Goal: Task Accomplishment & Management: Complete application form

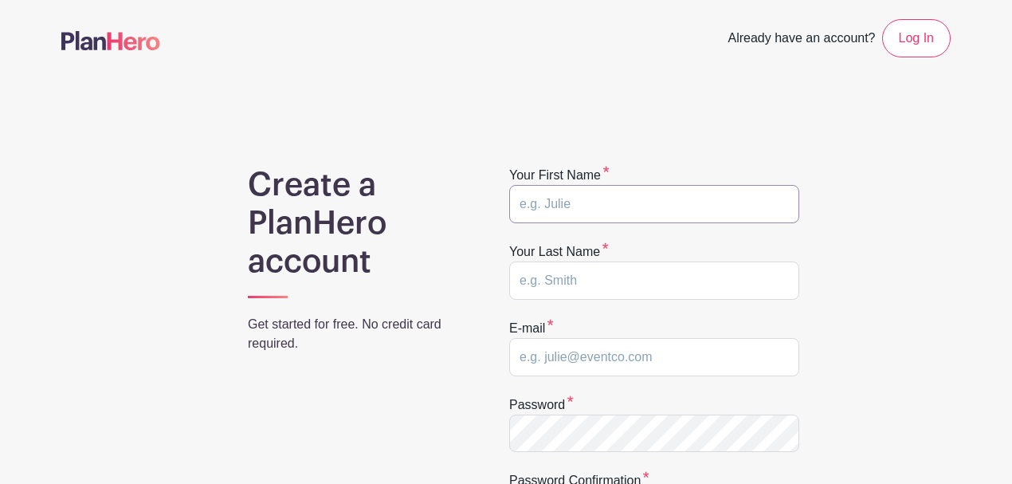
click at [610, 202] on input "text" at bounding box center [654, 204] width 290 height 38
type input "Francisco"
type input "robert.francisco@glynn.k12.ga.us"
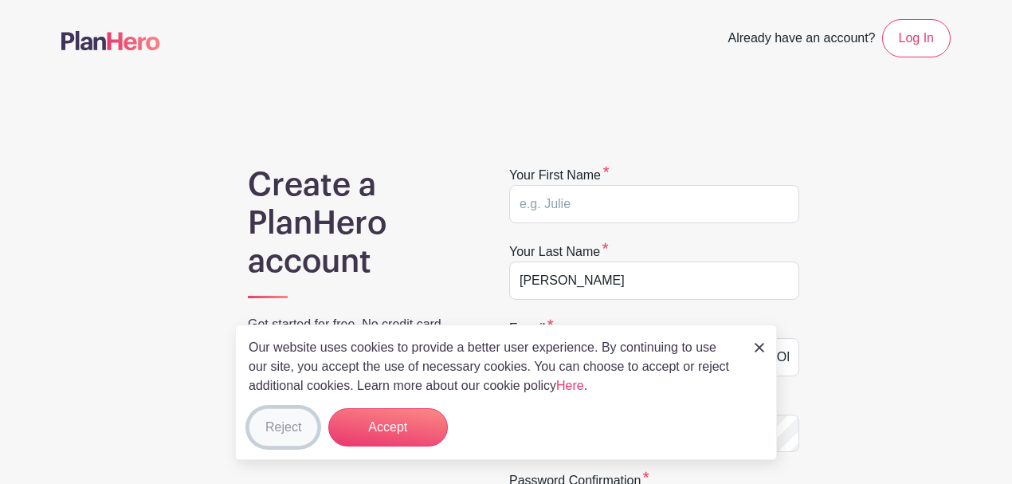
click at [312, 439] on button "Reject" at bounding box center [283, 427] width 69 height 38
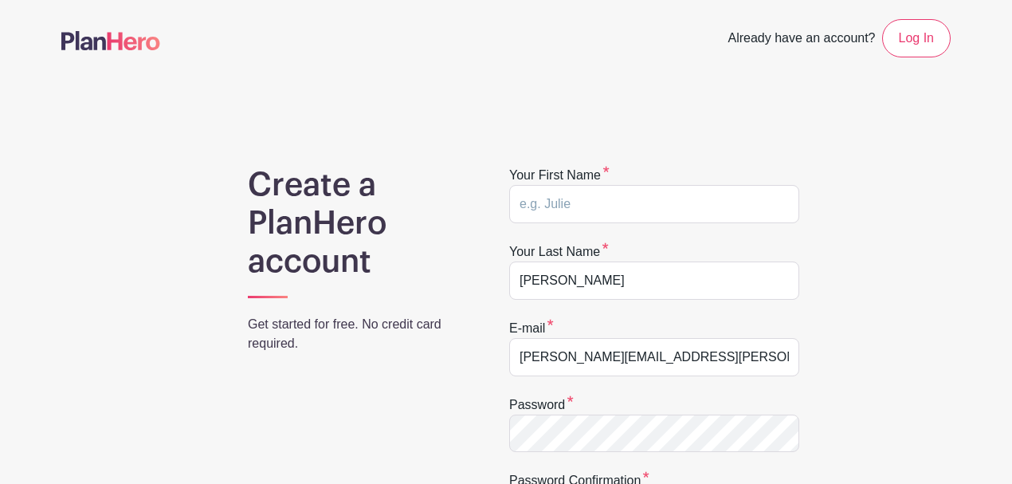
click at [563, 449] on form "Your first name Your last name Francisco E-mail robert.francisco@glynn.k12.ga.u…" at bounding box center [654, 416] width 290 height 501
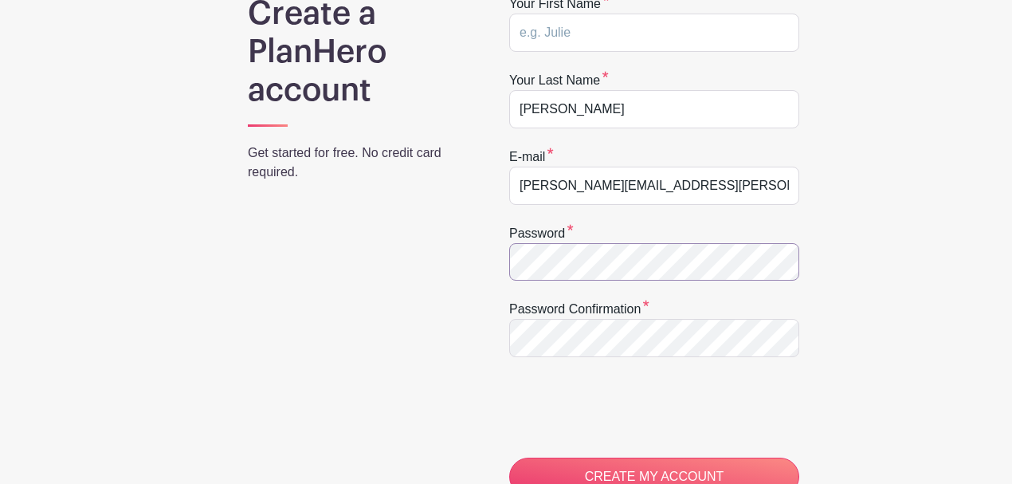
scroll to position [212, 0]
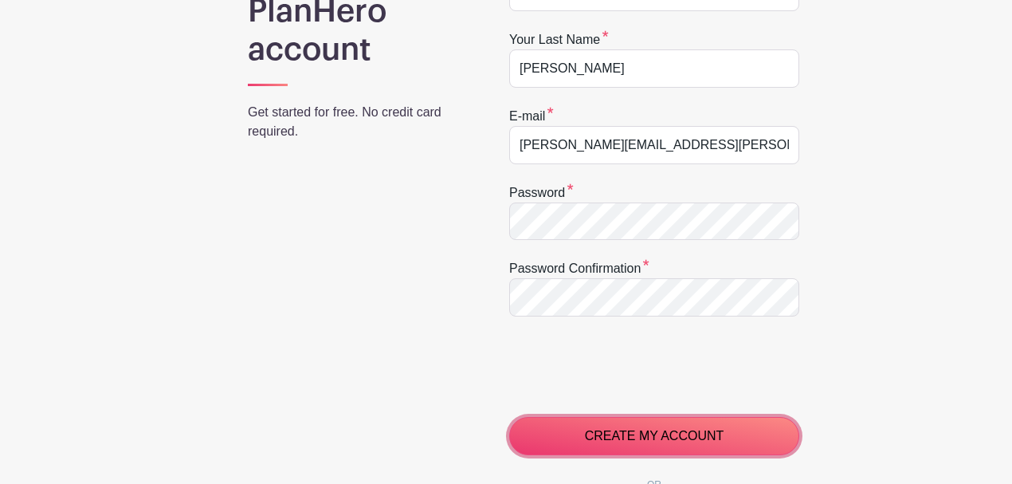
click at [641, 437] on input "CREATE MY ACCOUNT" at bounding box center [654, 436] width 290 height 38
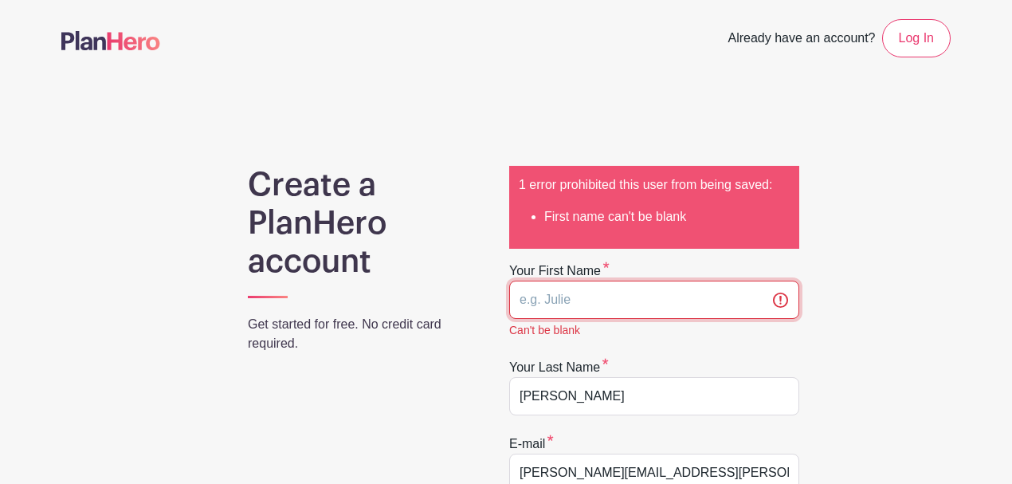
click at [588, 303] on input "text" at bounding box center [654, 300] width 290 height 38
type input "Robert"
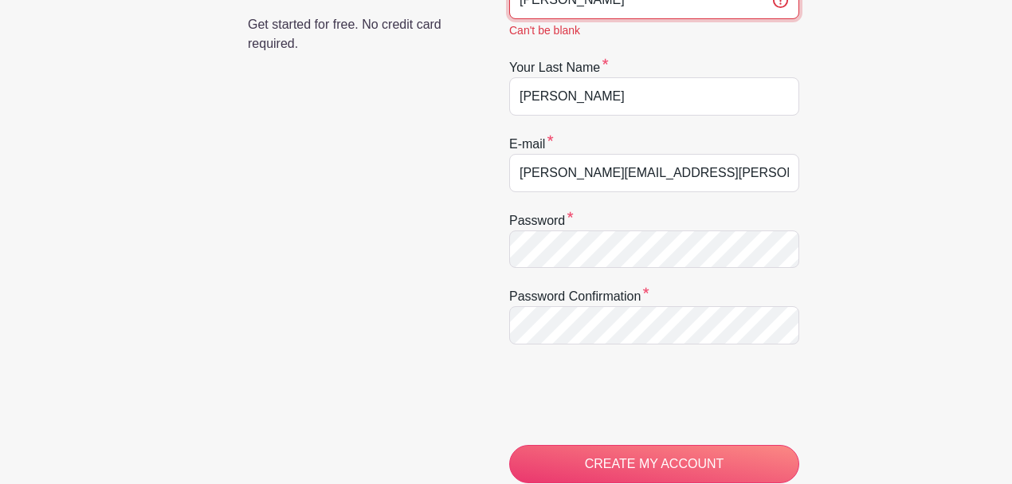
scroll to position [319, 0]
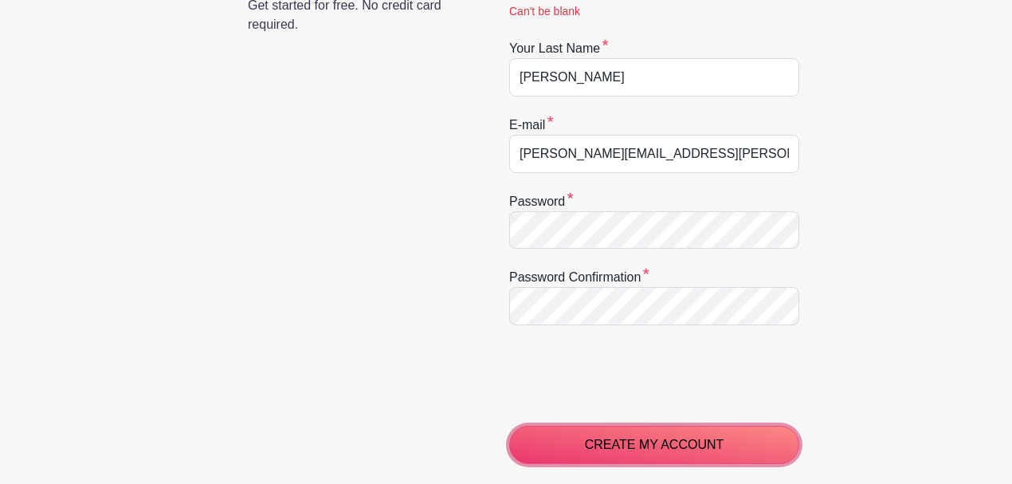
click at [584, 431] on input "CREATE MY ACCOUNT" at bounding box center [654, 445] width 290 height 38
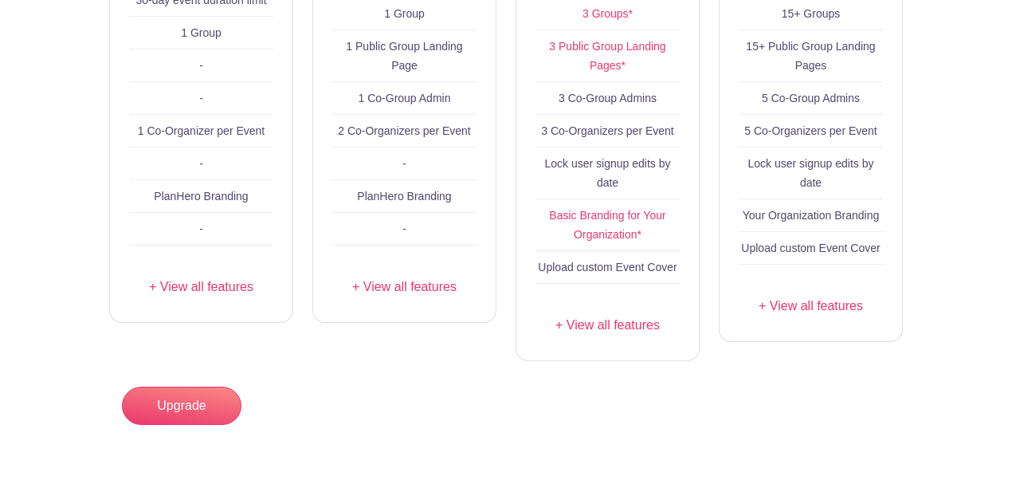
scroll to position [212, 0]
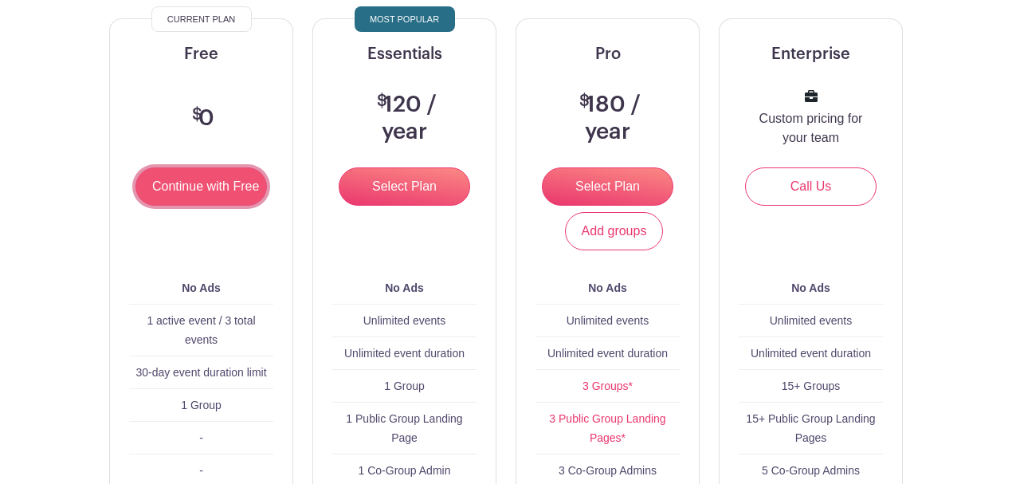
click at [206, 188] on input "Continue with Free" at bounding box center [200, 186] width 131 height 38
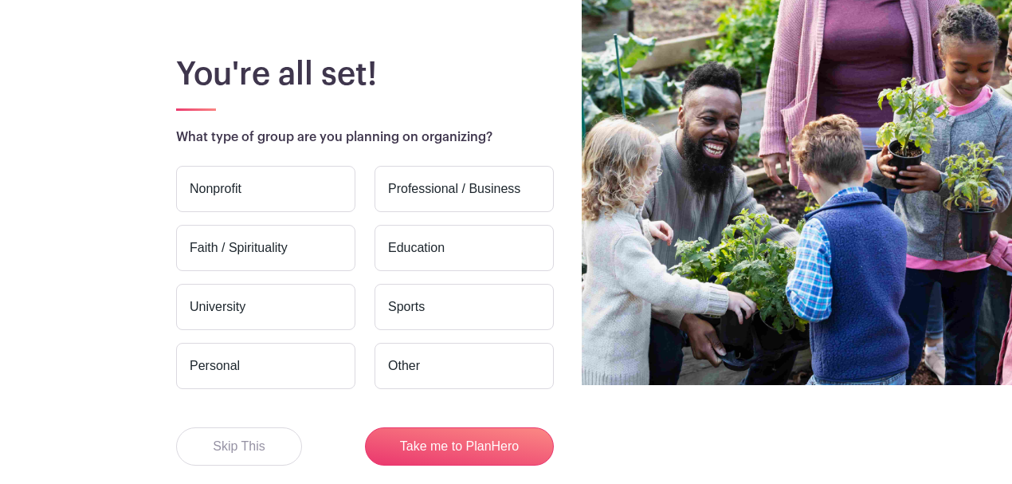
scroll to position [106, 0]
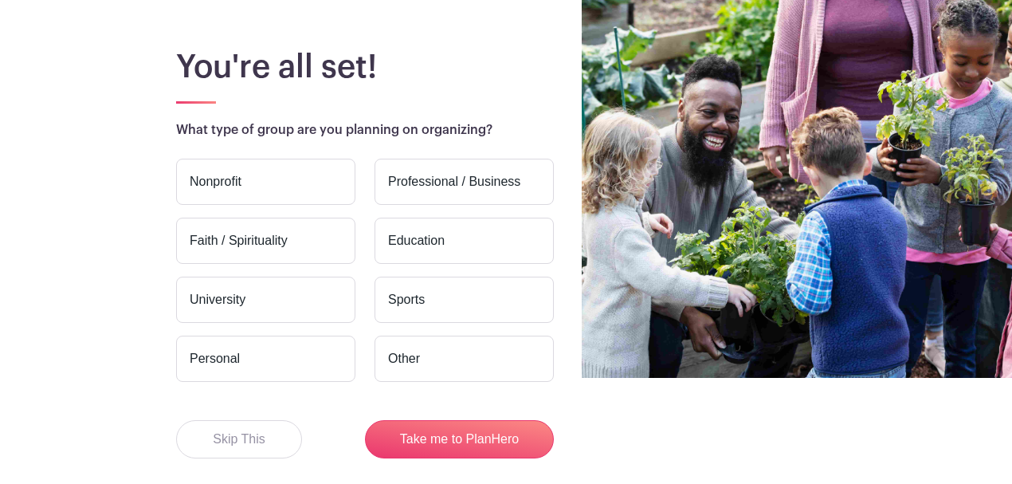
click at [271, 457] on main "You're all set! What type of group are you planning on organizing? Nonprofit Pr…" at bounding box center [506, 284] width 1012 height 548
click at [271, 450] on button "Skip This" at bounding box center [239, 439] width 126 height 38
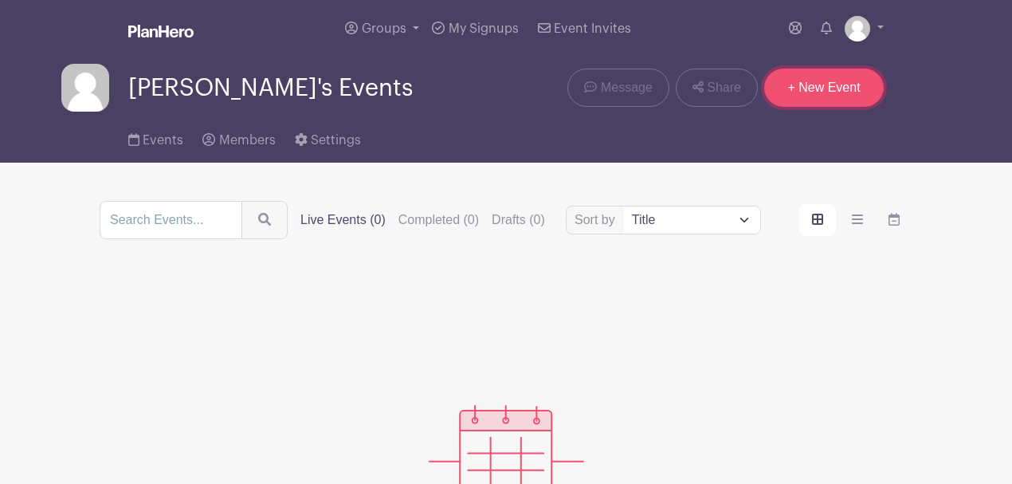
click at [869, 92] on link "+ New Event" at bounding box center [824, 88] width 120 height 38
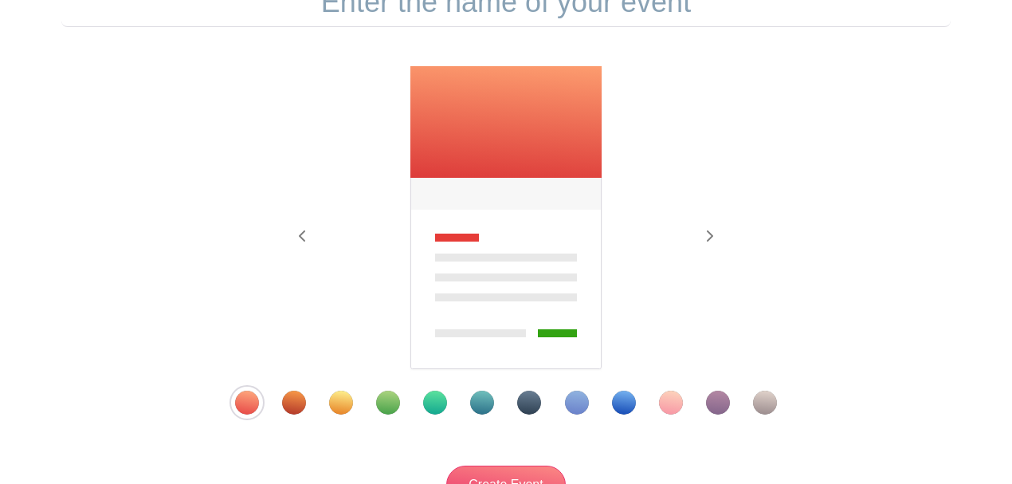
scroll to position [212, 0]
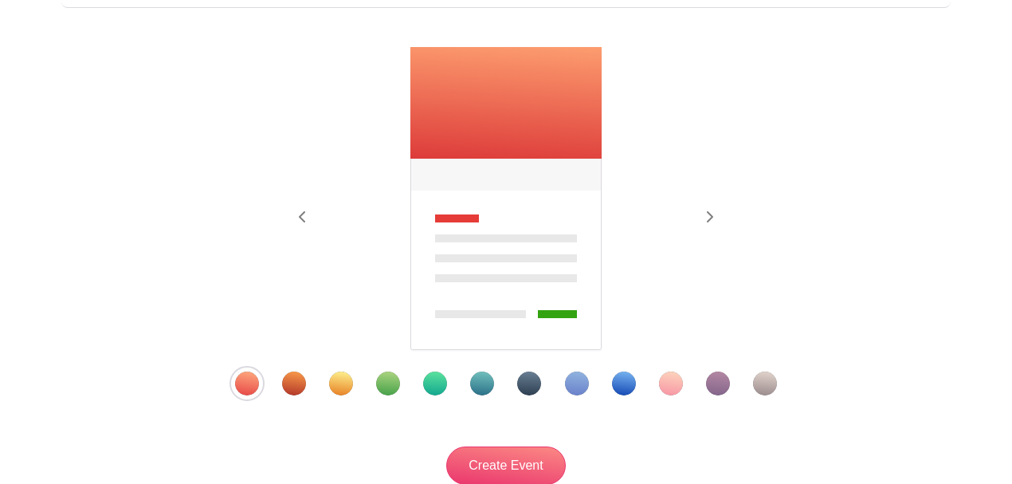
click at [628, 385] on div "Template 9" at bounding box center [624, 383] width 24 height 24
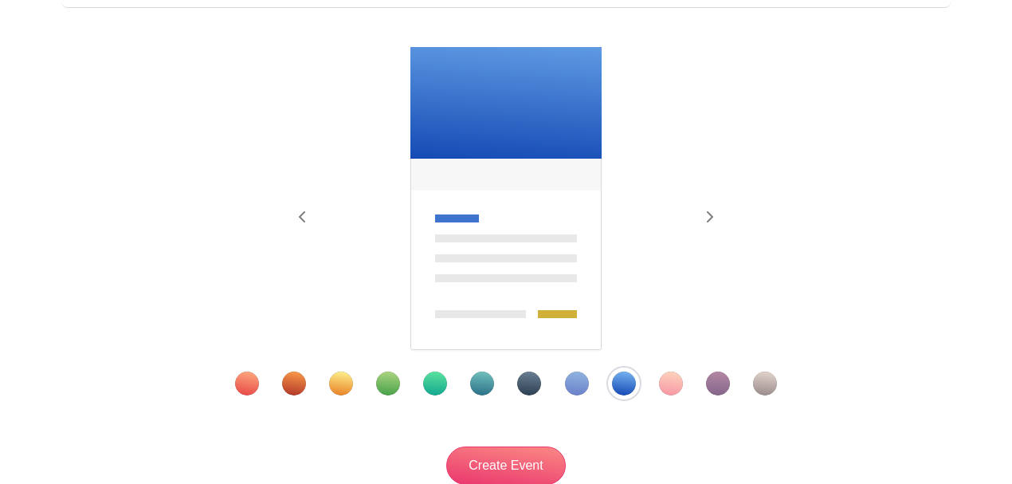
click at [531, 379] on div "Template 7" at bounding box center [529, 383] width 24 height 24
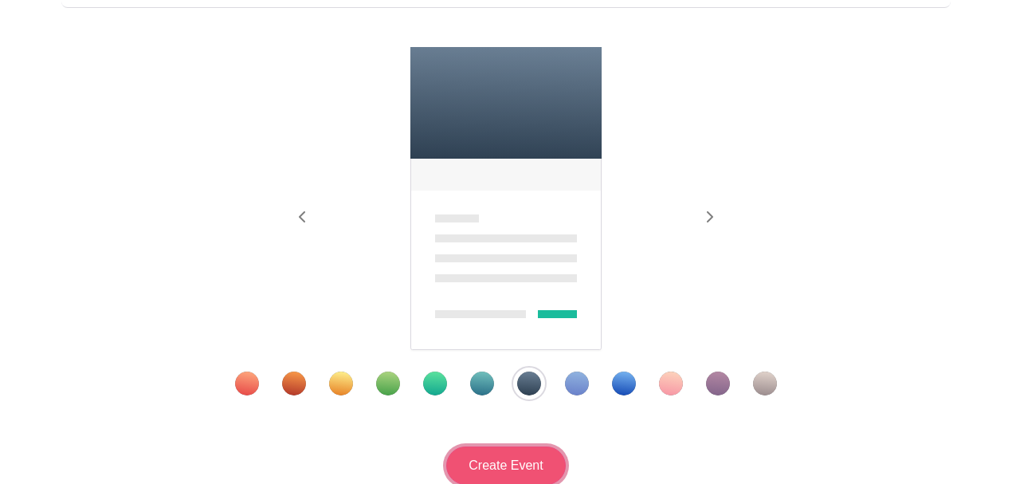
click at [520, 469] on input "Create Event" at bounding box center [506, 465] width 120 height 38
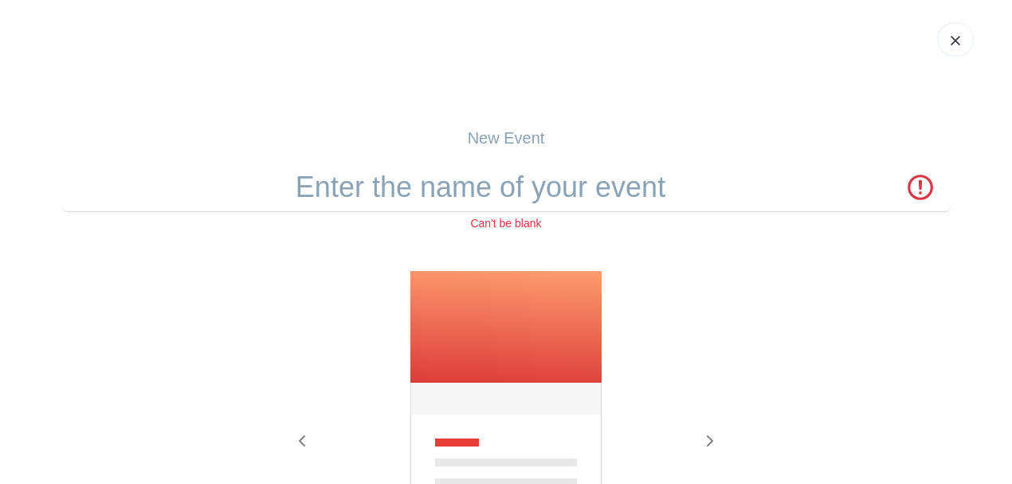
scroll to position [0, 0]
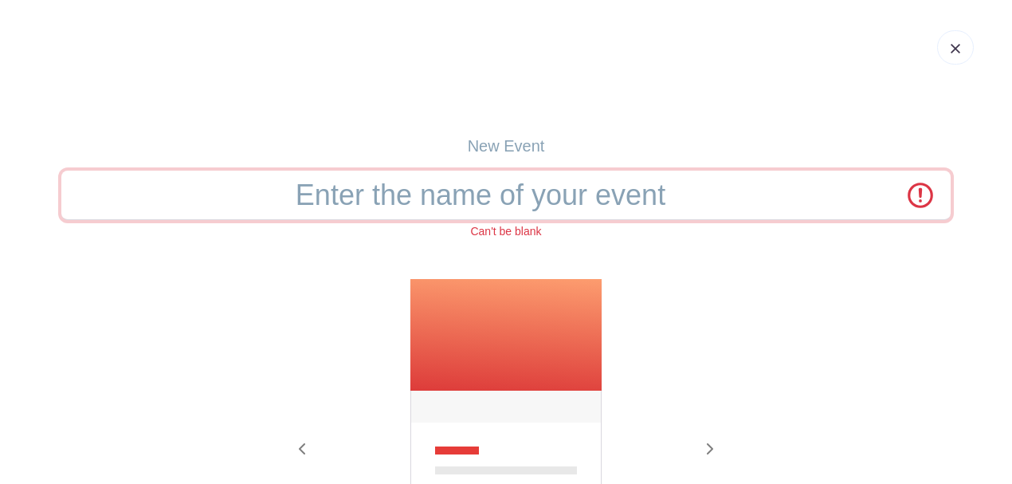
click at [489, 203] on input "text" at bounding box center [505, 195] width 889 height 49
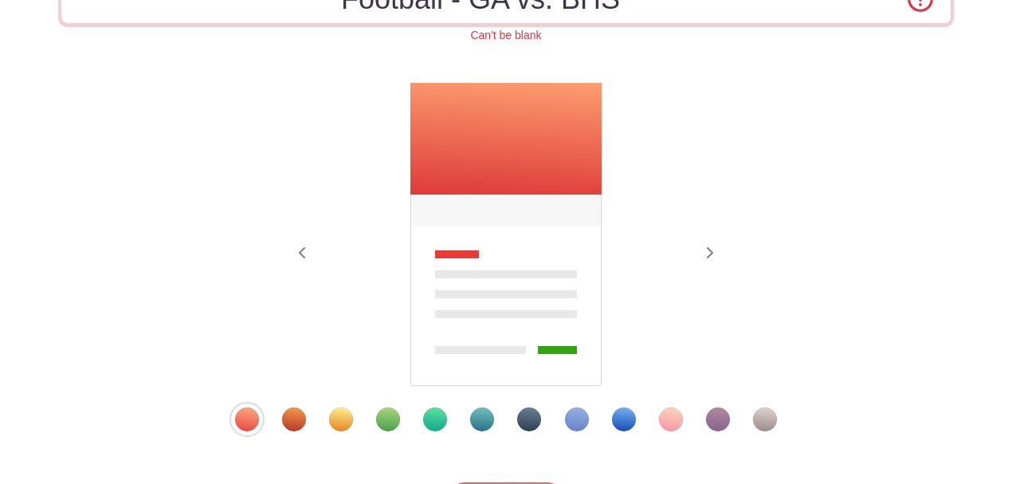
scroll to position [212, 0]
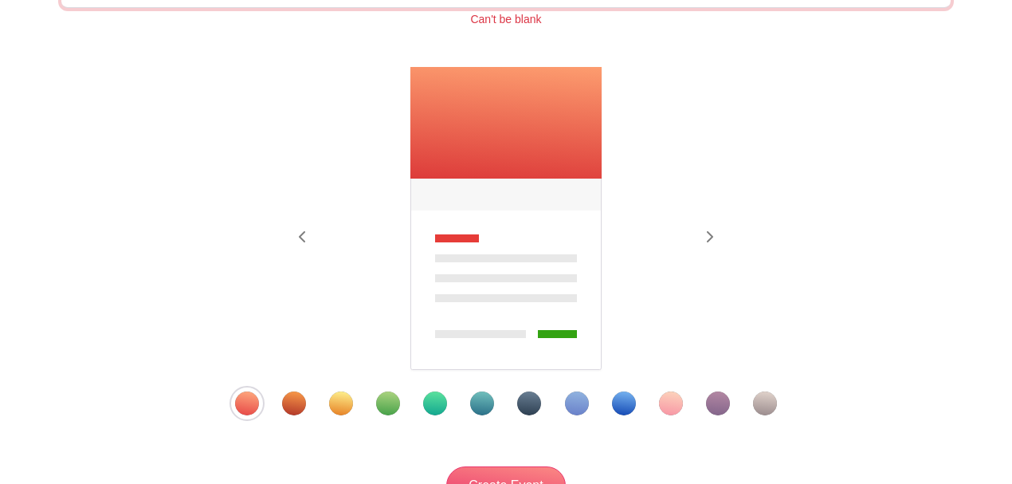
type input "Football - GA vs. BHS"
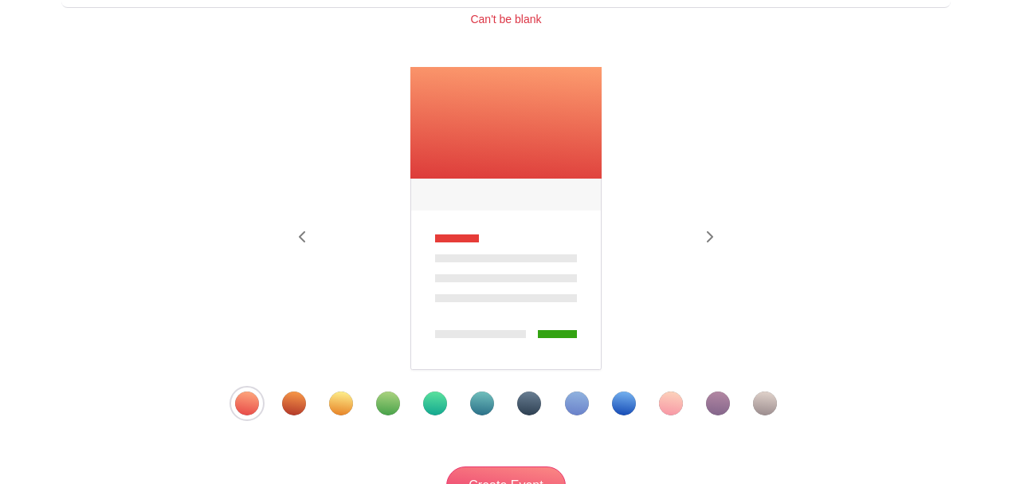
click at [518, 406] on div "Template 7" at bounding box center [529, 403] width 24 height 24
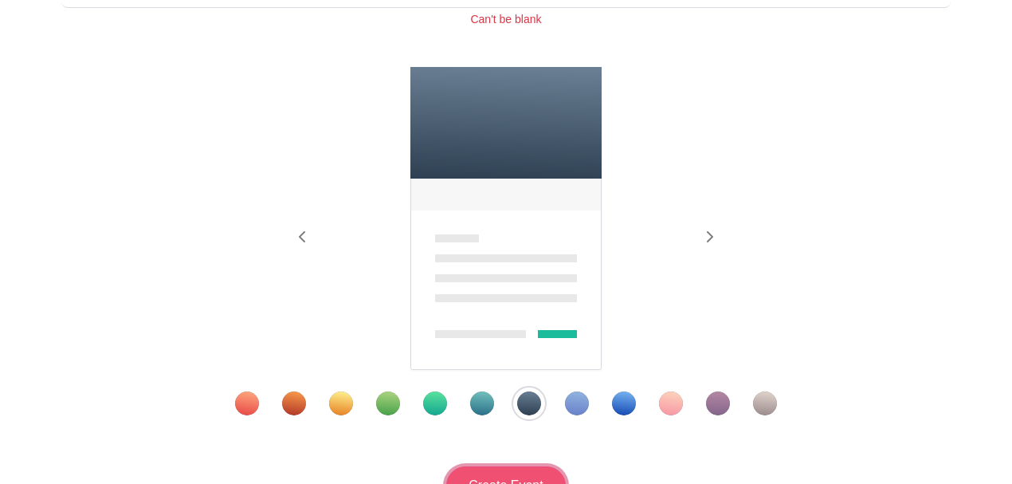
click at [512, 469] on input "Create Event" at bounding box center [506, 485] width 120 height 38
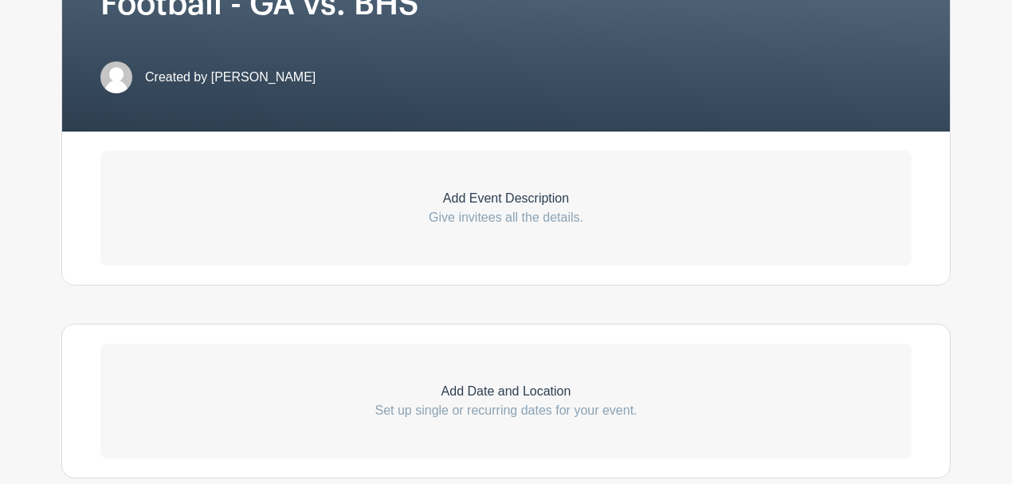
scroll to position [425, 0]
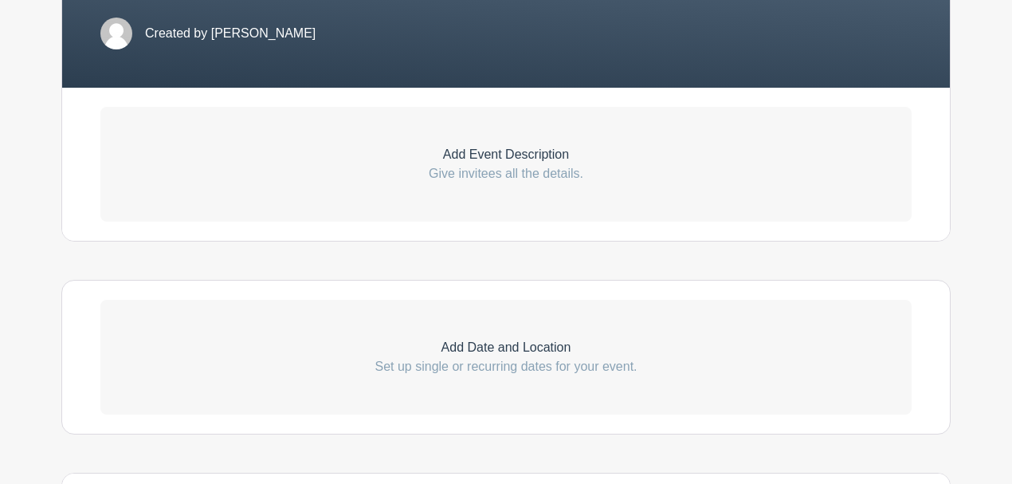
click at [496, 360] on p "Set up single or recurring dates for your event." at bounding box center [505, 366] width 811 height 19
select select "8"
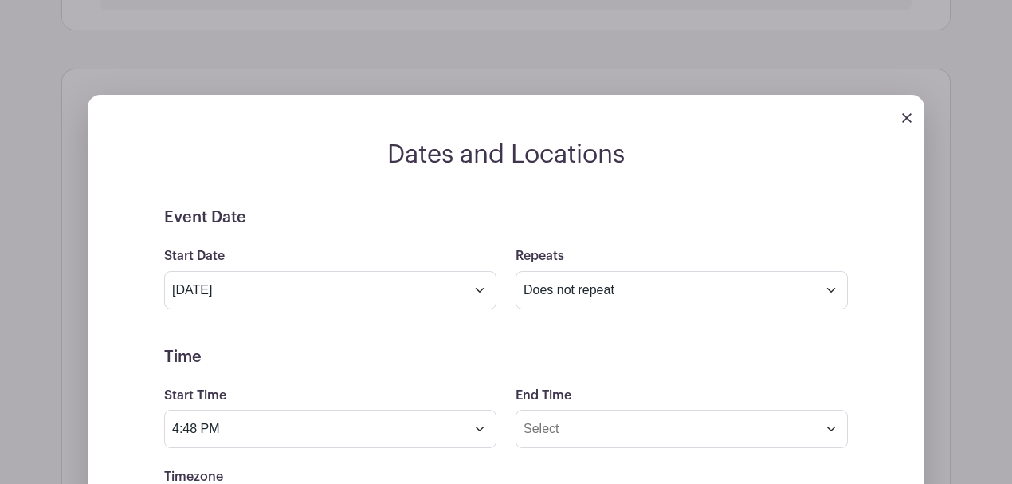
scroll to position [638, 0]
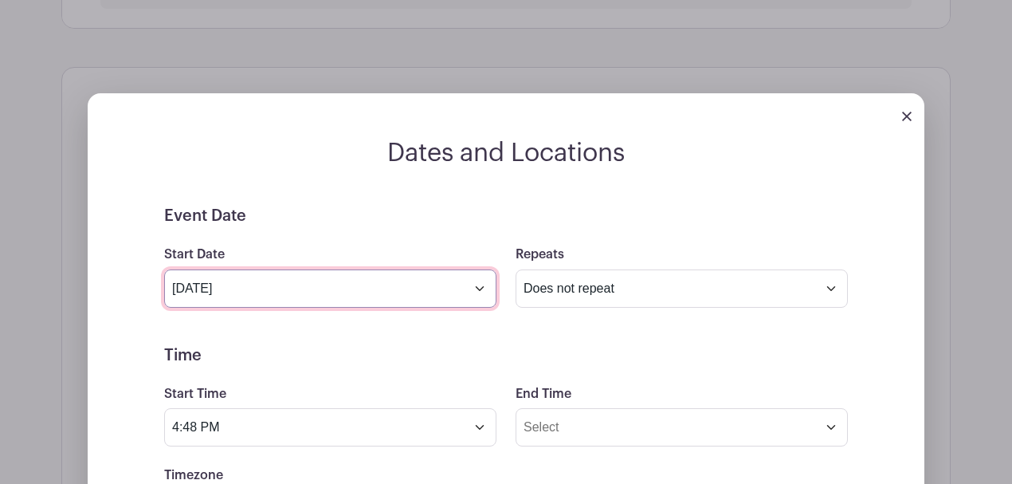
click at [477, 287] on input "Sep 9 2025" at bounding box center [330, 288] width 332 height 38
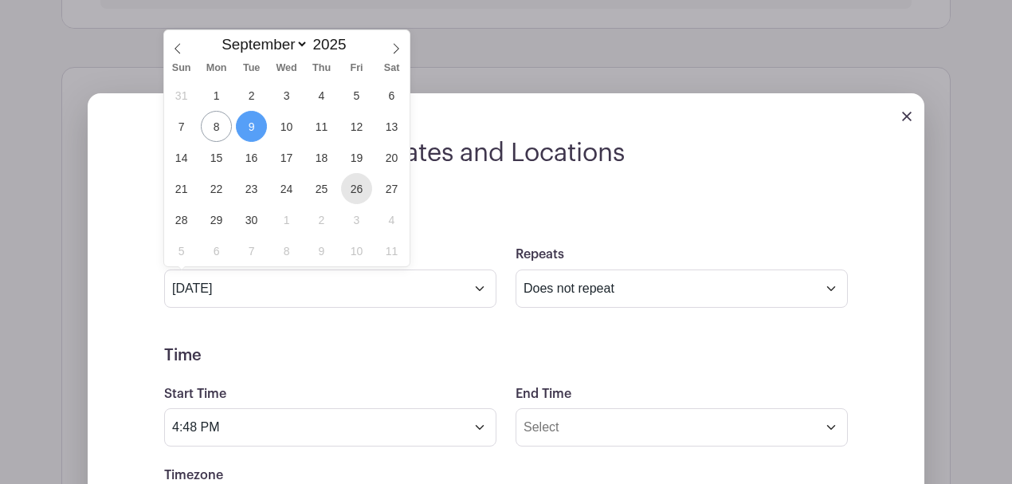
click at [352, 179] on span "26" at bounding box center [356, 188] width 31 height 31
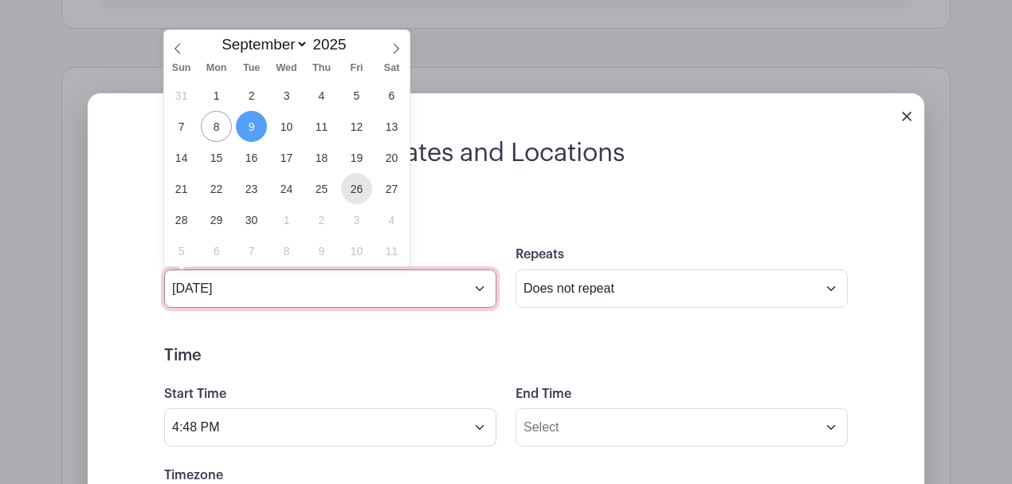
type input "Sep 26 2025"
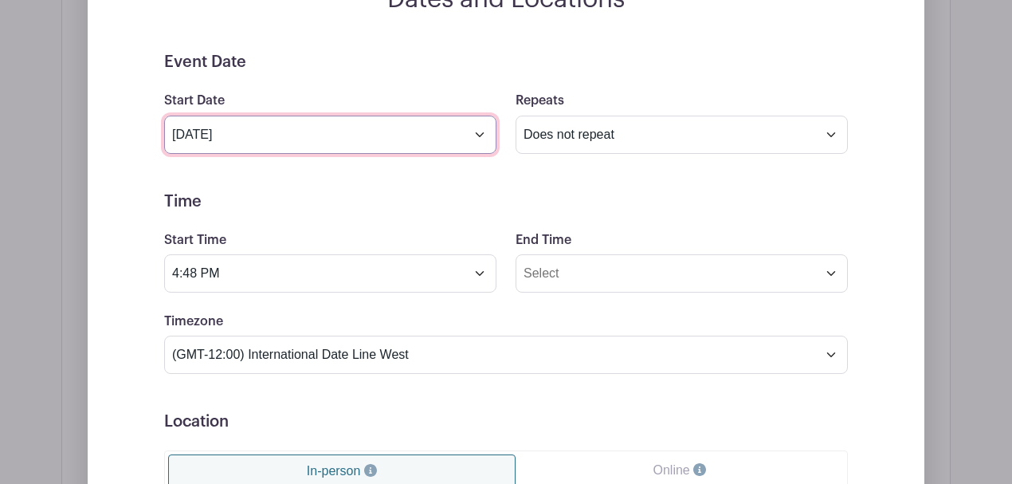
scroll to position [797, 0]
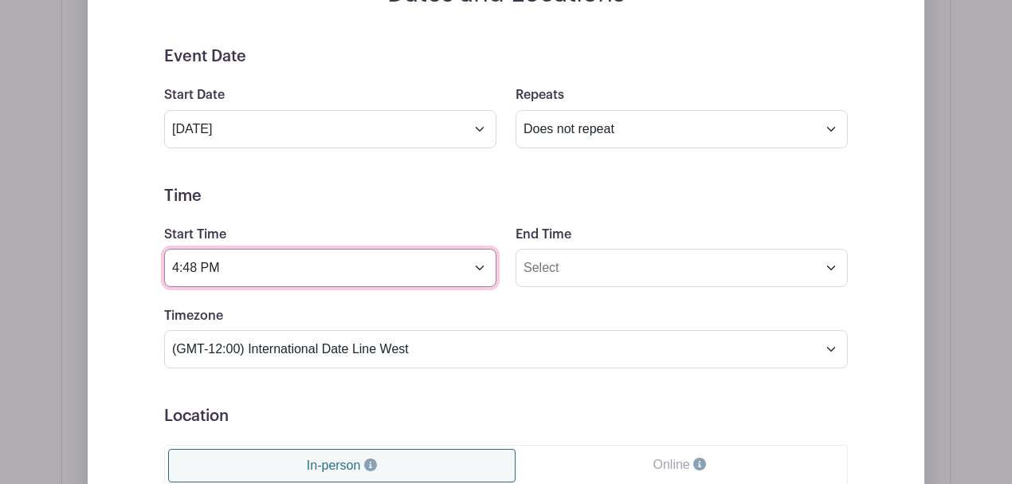
click at [209, 268] on input "4:48 PM" at bounding box center [330, 268] width 332 height 38
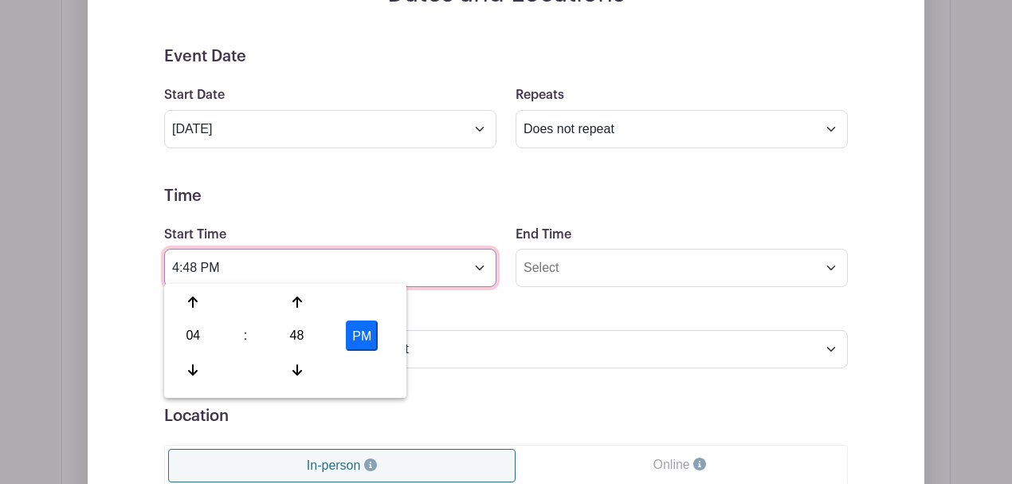
click at [198, 265] on input "4:48 PM" at bounding box center [330, 268] width 332 height 38
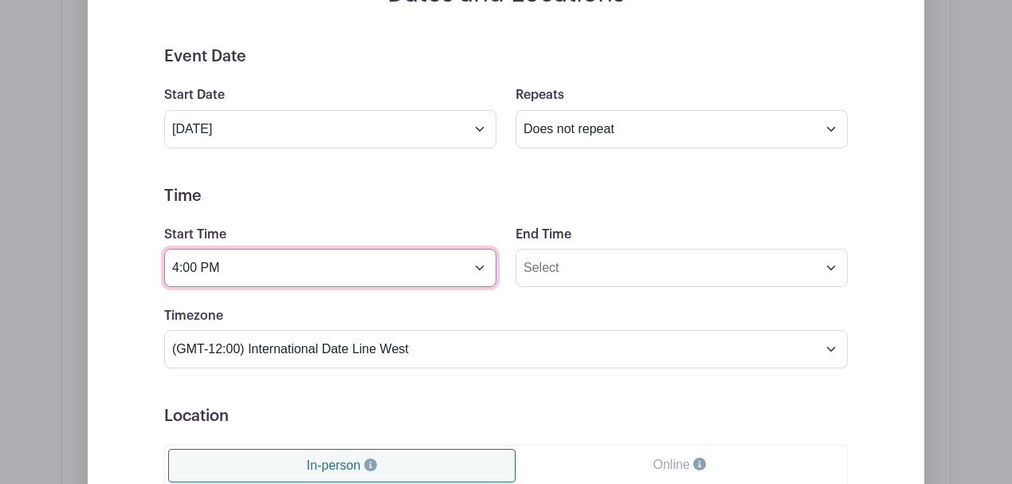
type input "4:00 PM"
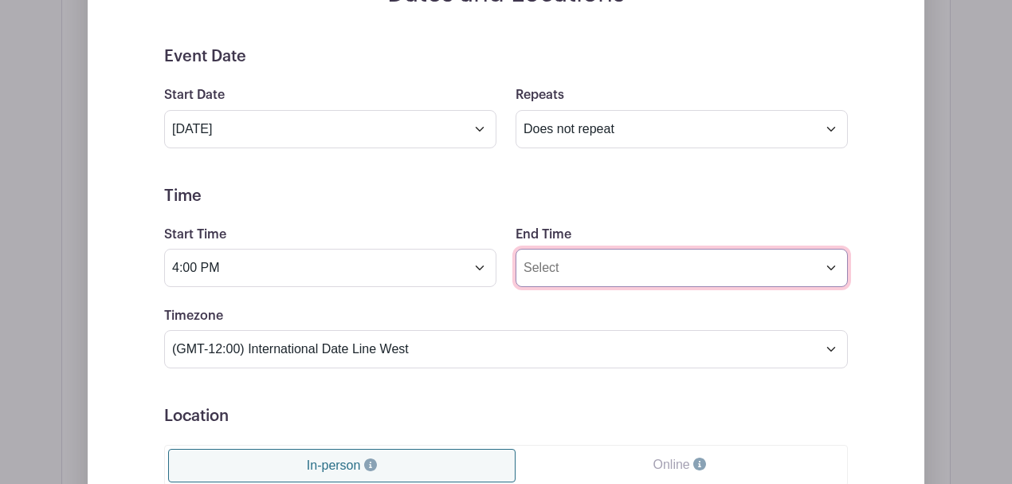
click at [571, 268] on input "End Time" at bounding box center [682, 268] width 332 height 38
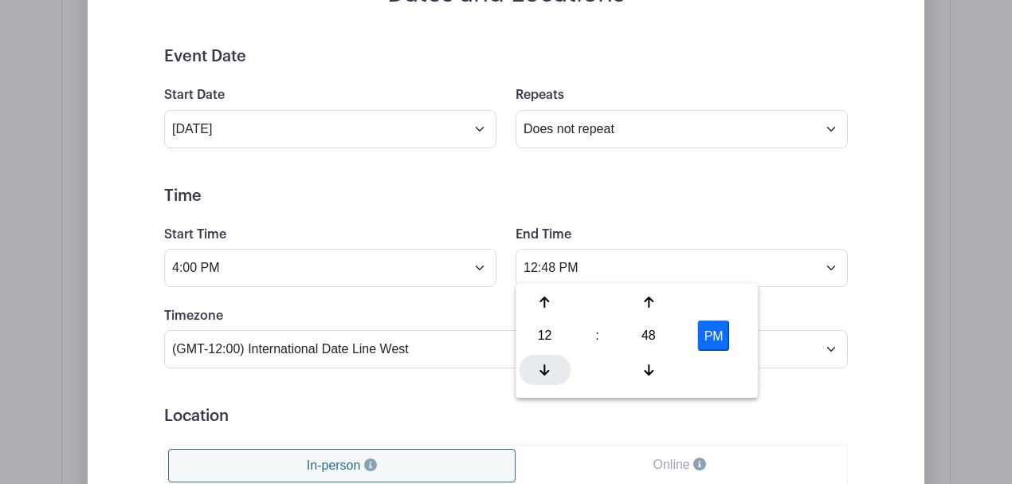
click at [542, 363] on icon at bounding box center [545, 369] width 10 height 13
click at [642, 373] on div at bounding box center [649, 370] width 52 height 30
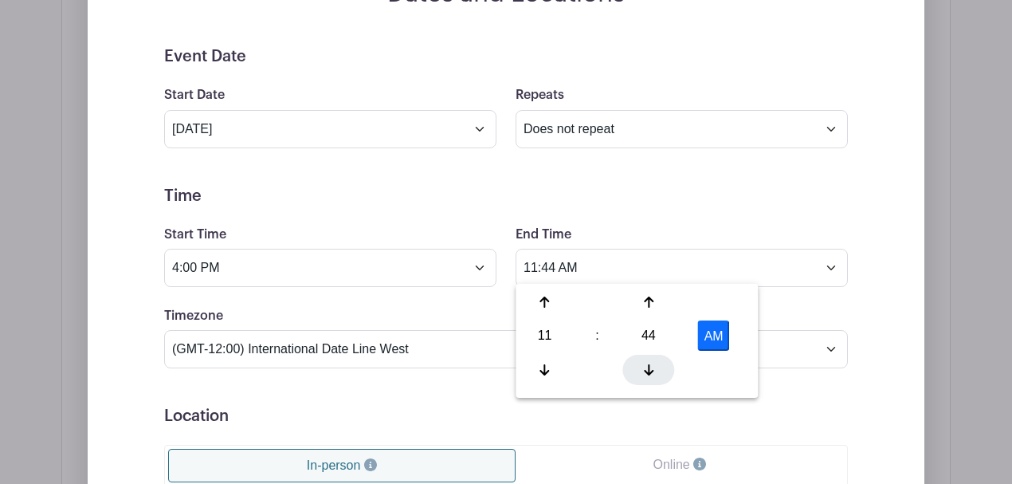
click at [642, 373] on div at bounding box center [649, 370] width 52 height 30
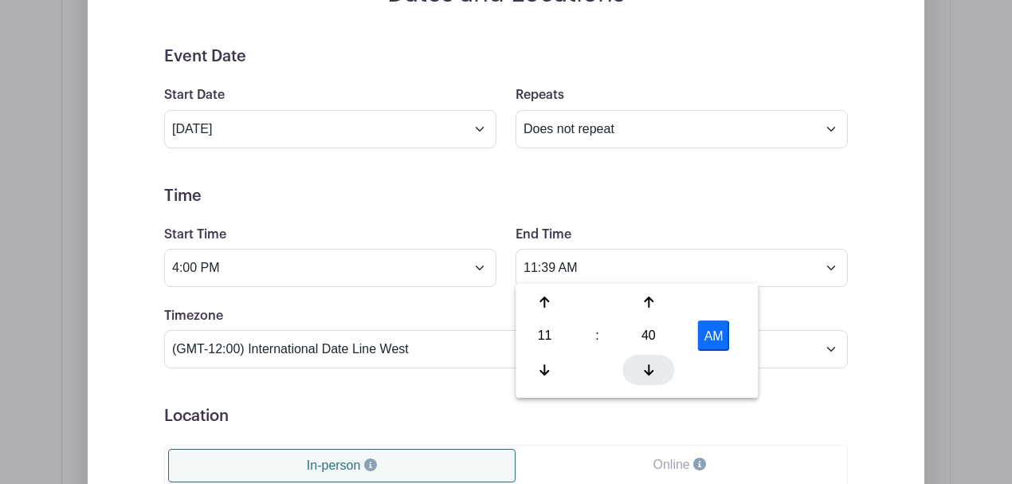
click at [642, 373] on div at bounding box center [649, 370] width 52 height 30
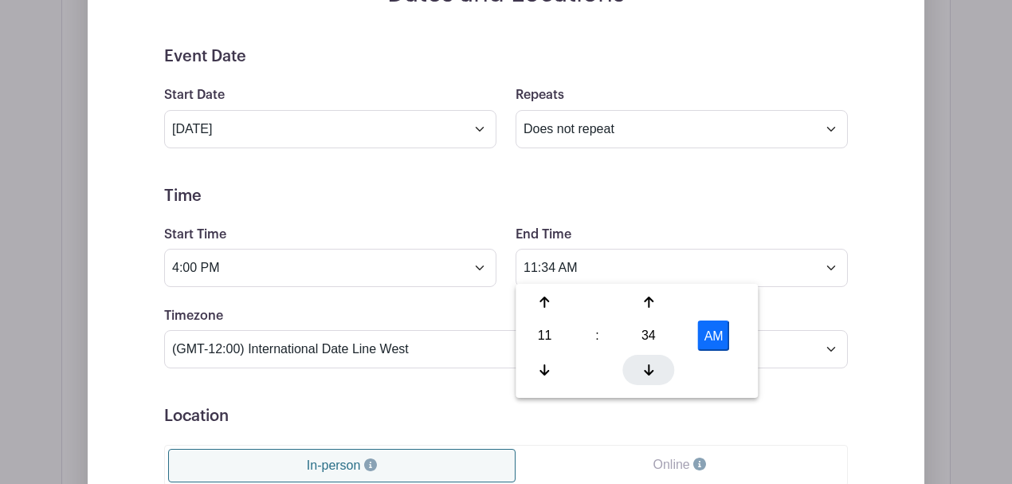
click at [642, 373] on div at bounding box center [649, 370] width 52 height 30
click at [698, 345] on button "AM" at bounding box center [714, 335] width 32 height 30
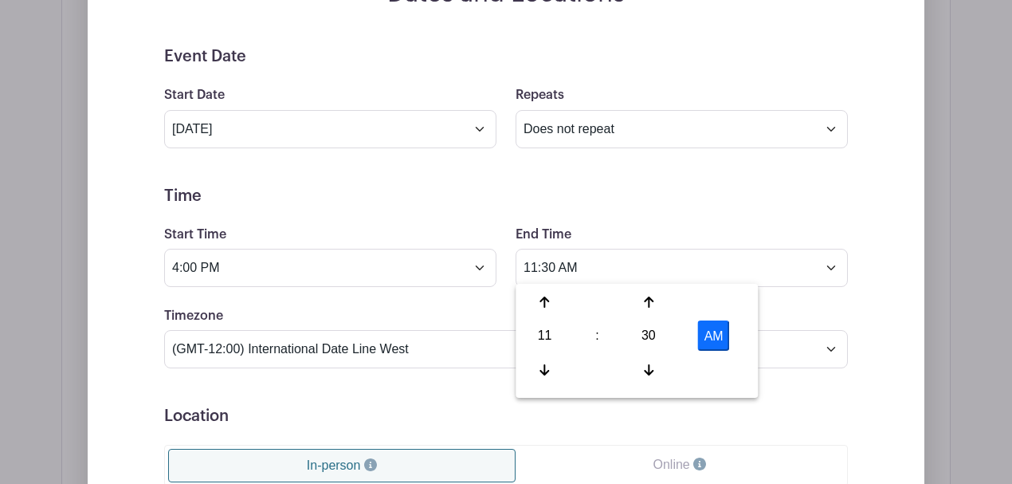
type input "11:30 PM"
click at [500, 406] on h5 "Location" at bounding box center [506, 415] width 684 height 19
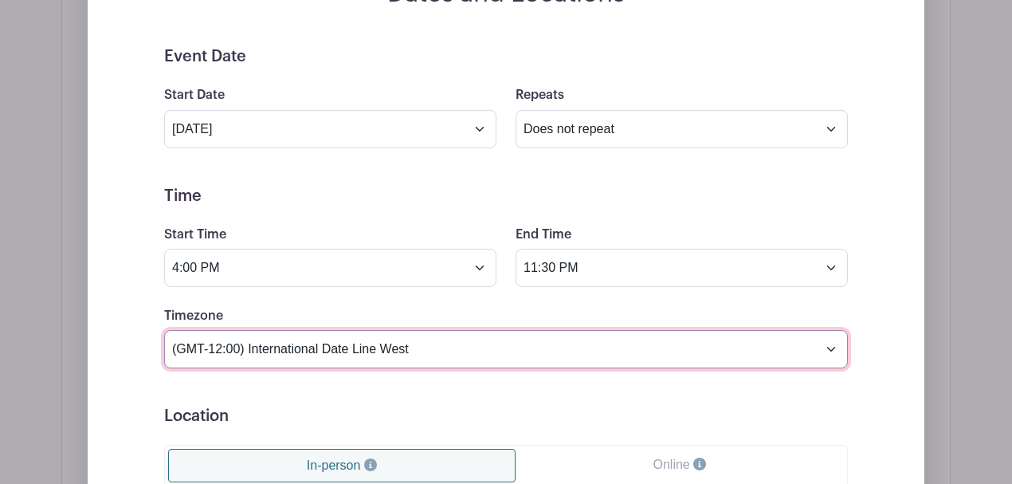
click at [471, 337] on select "(GMT-12:00) International Date Line West (GMT-11:00) American Samoa (GMT-11:00)…" at bounding box center [506, 349] width 684 height 38
select select "Eastern Time (US & Canada)"
click at [164, 330] on select "(GMT-12:00) International Date Line West (GMT-11:00) American Samoa (GMT-11:00)…" at bounding box center [506, 349] width 684 height 38
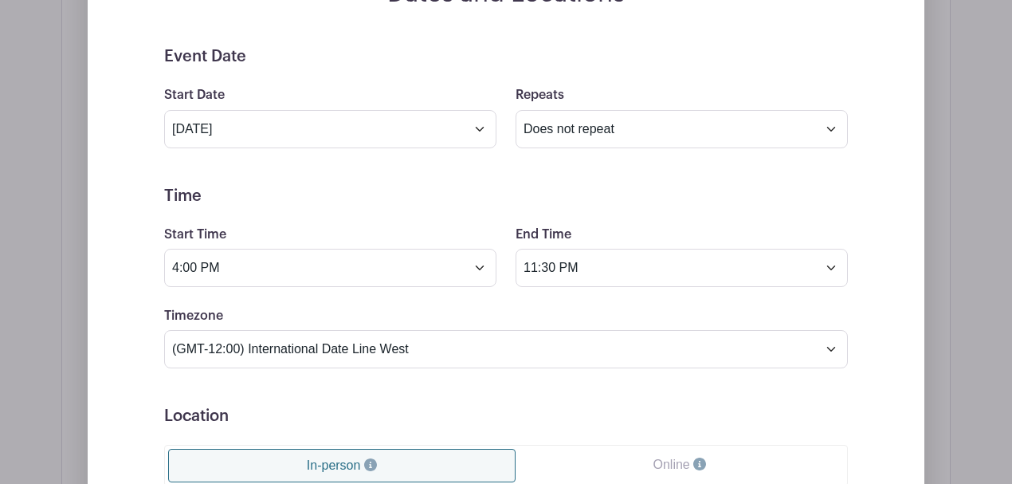
click at [502, 410] on h5 "Location" at bounding box center [506, 415] width 684 height 19
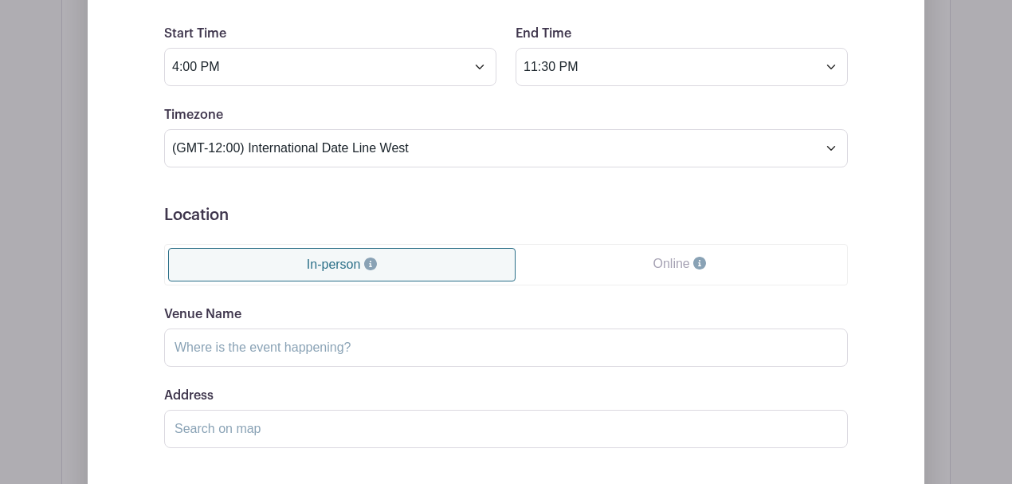
scroll to position [1009, 0]
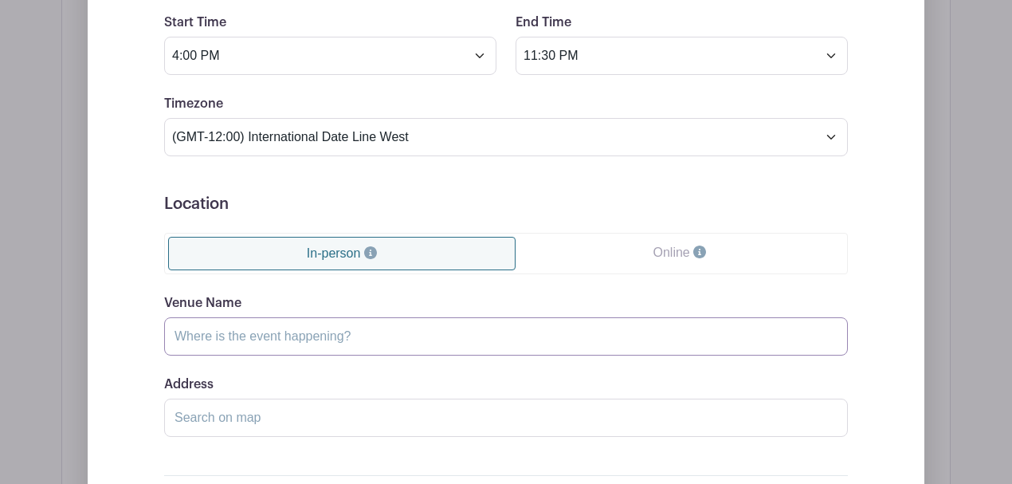
click at [413, 331] on input "Venue Name" at bounding box center [506, 336] width 684 height 38
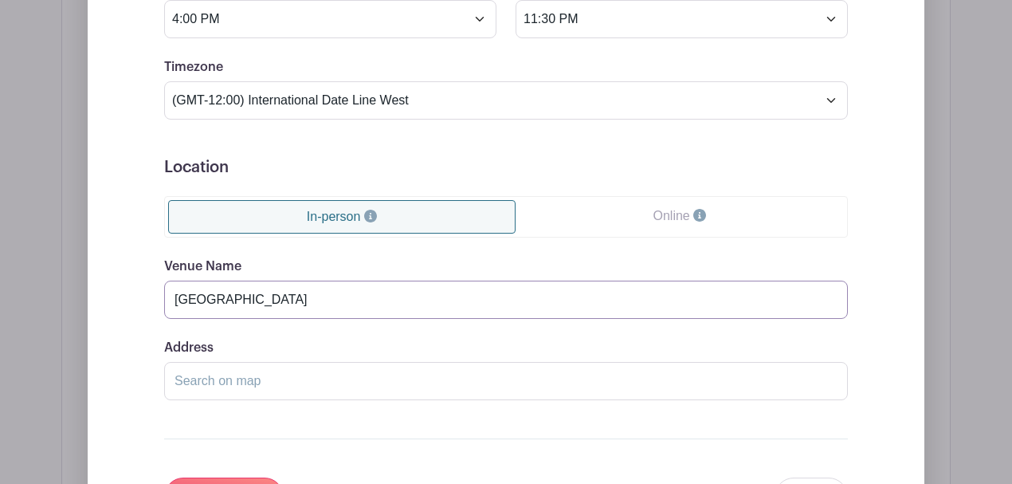
scroll to position [1062, 0]
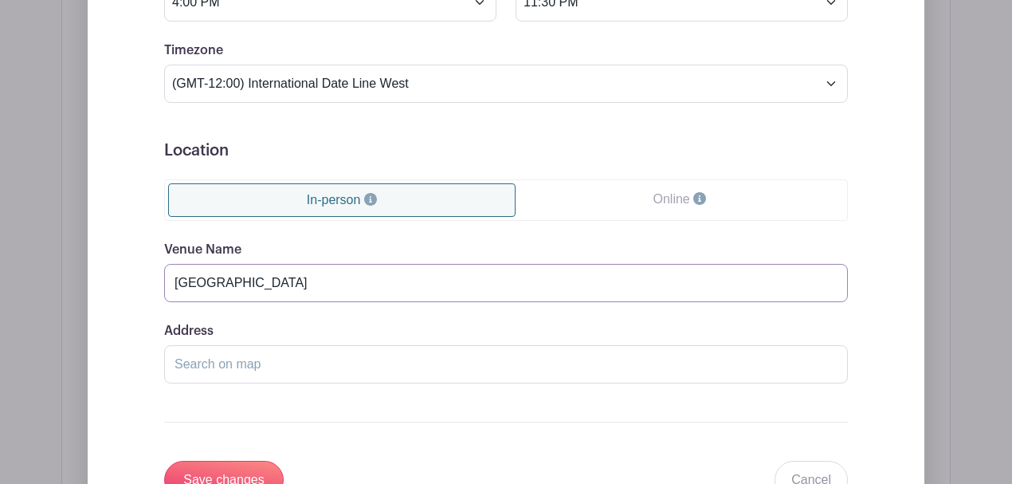
type input "Glynn County Stadium"
click at [281, 357] on input "Address" at bounding box center [506, 364] width 684 height 38
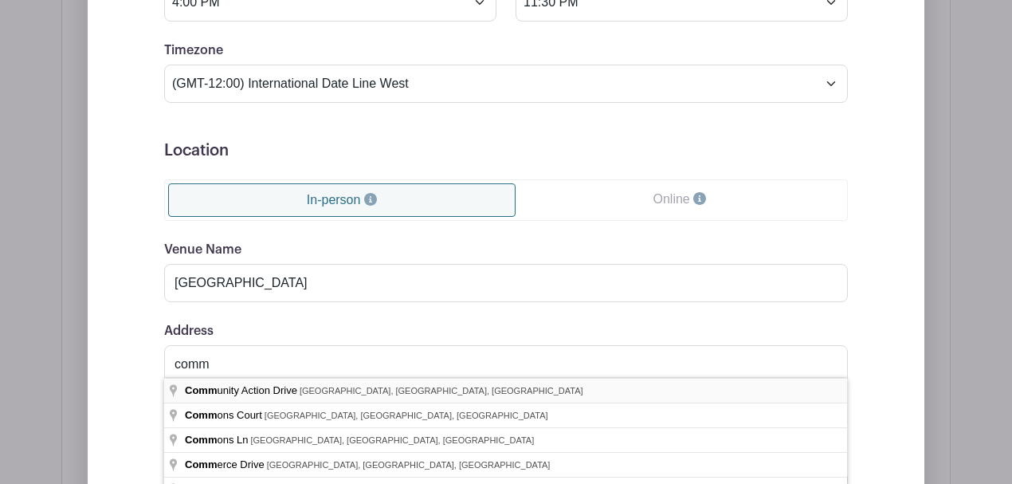
type input "Community Action Drive, Brunswick, GA, USA"
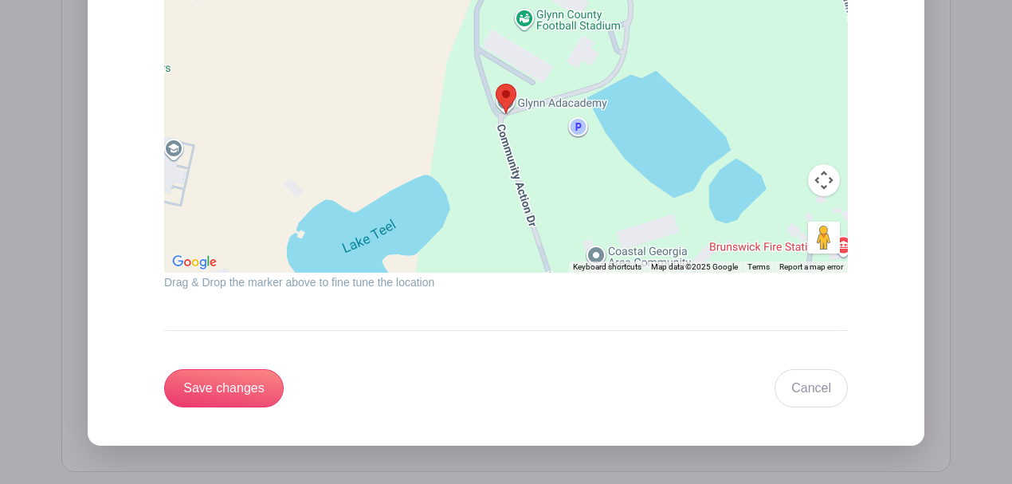
scroll to position [1540, 0]
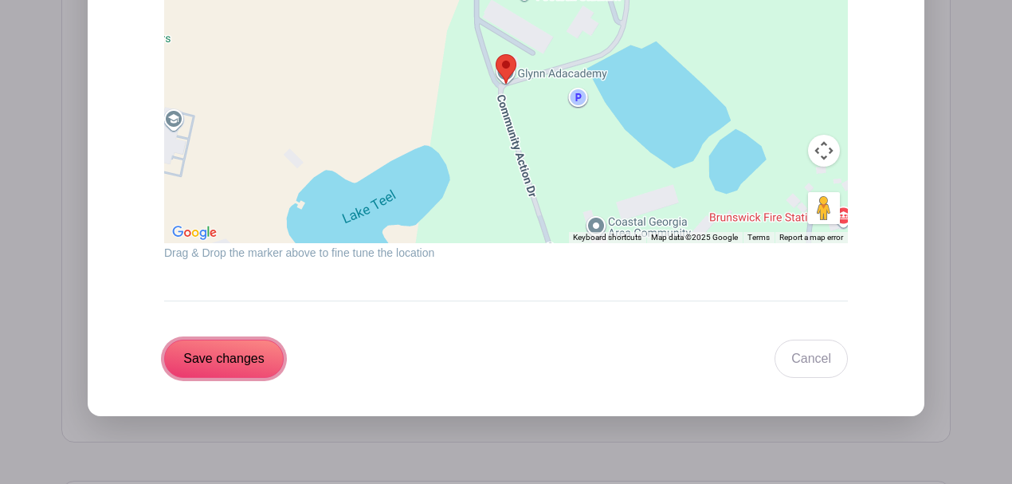
click at [222, 360] on input "Save changes" at bounding box center [224, 358] width 120 height 38
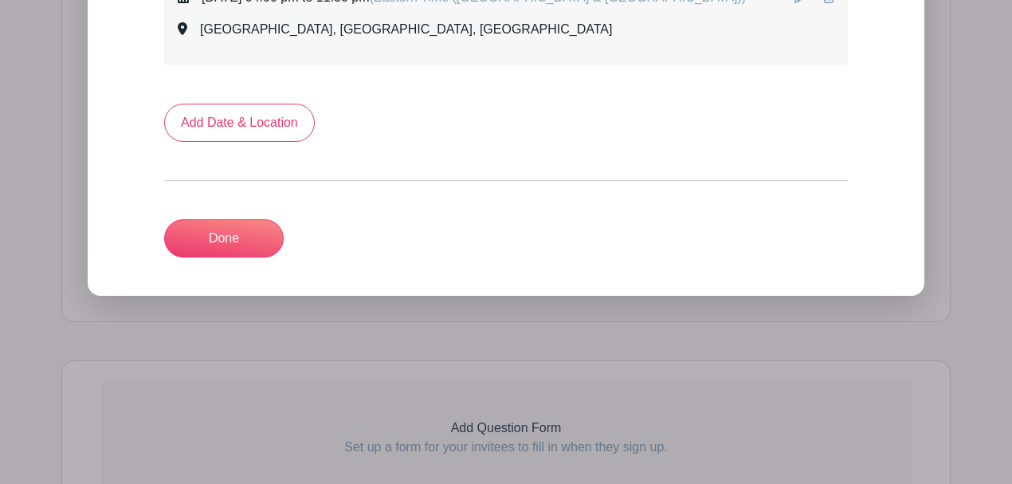
scroll to position [731, 0]
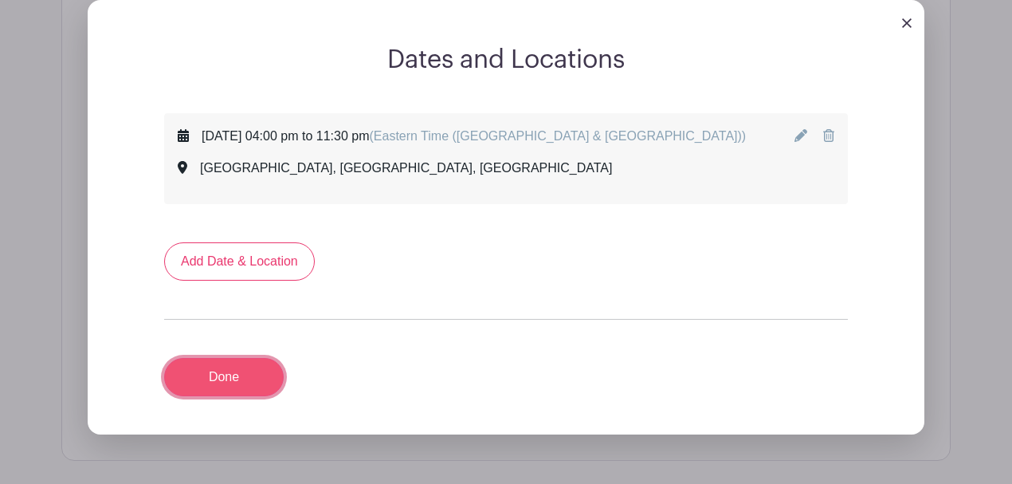
click at [243, 379] on link "Done" at bounding box center [224, 377] width 120 height 38
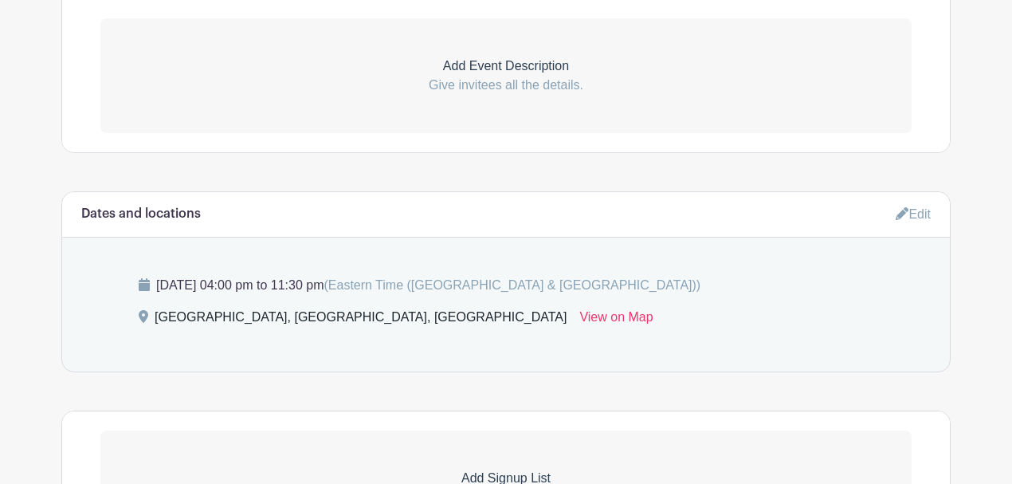
scroll to position [306, 0]
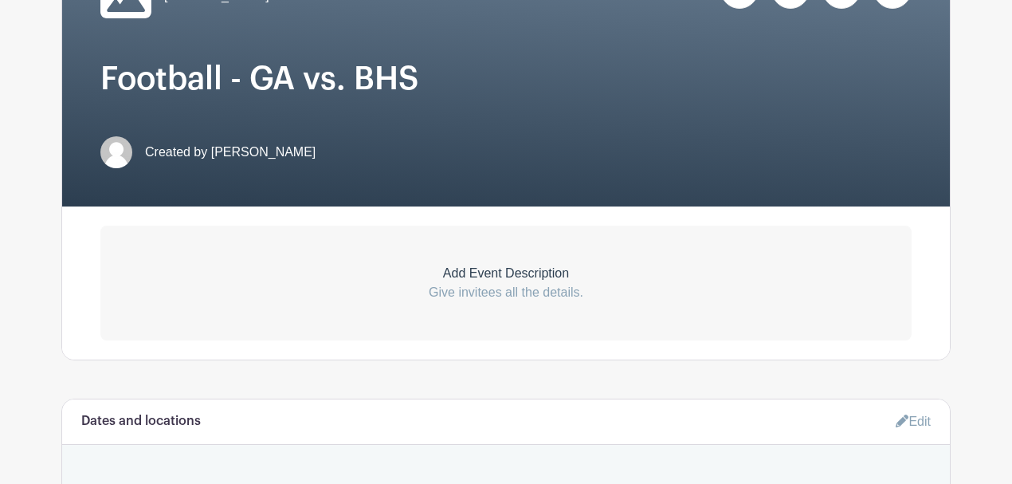
click at [502, 283] on p "Give invitees all the details." at bounding box center [505, 292] width 811 height 19
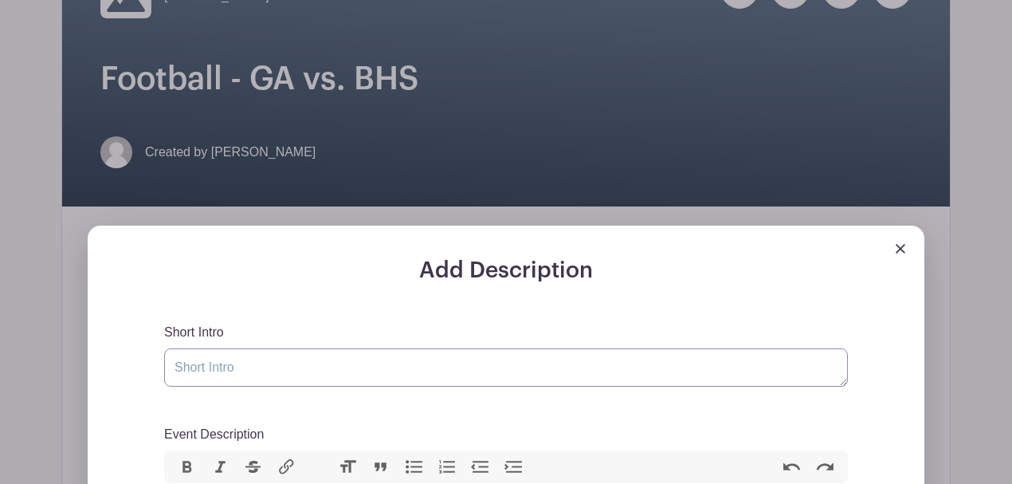
click at [270, 377] on textarea "Short Intro" at bounding box center [506, 367] width 684 height 38
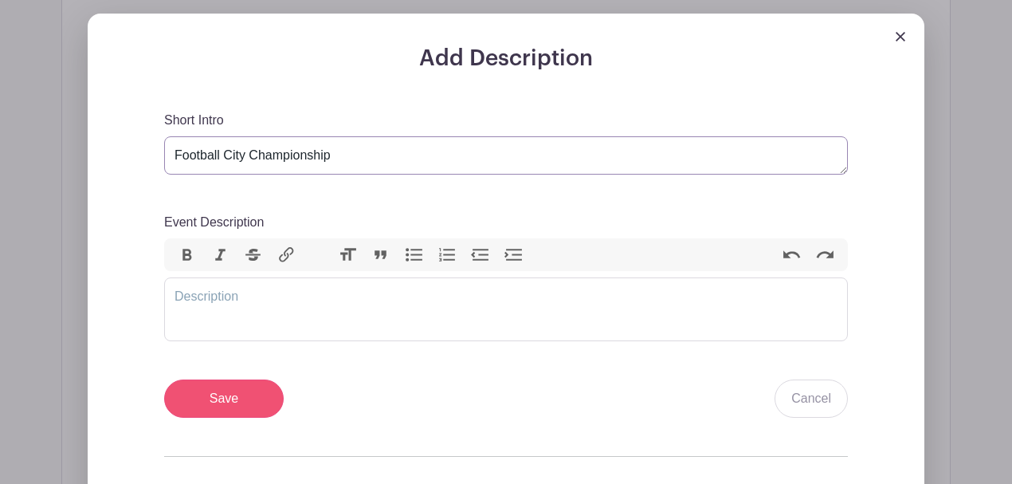
type textarea "Football City Championship"
click at [244, 409] on input "Save" at bounding box center [224, 398] width 120 height 38
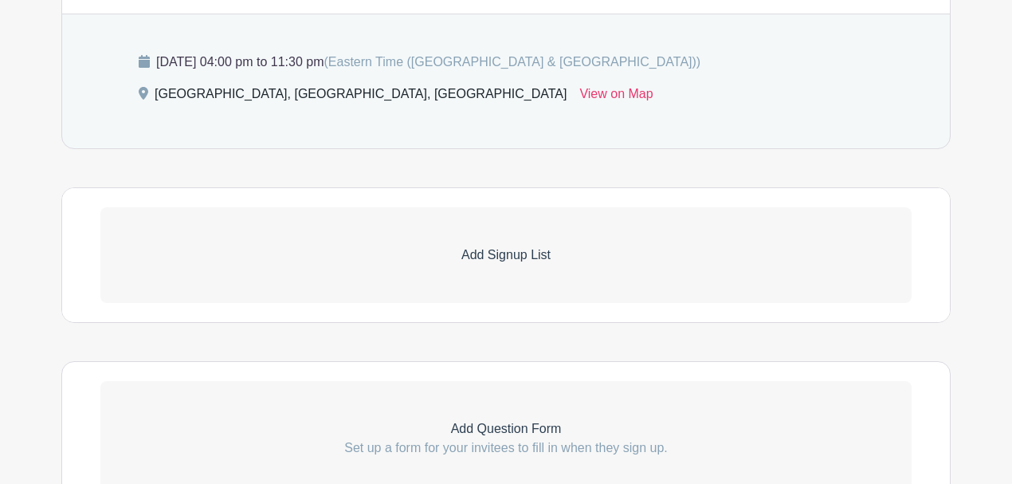
scroll to position [912, 0]
click at [489, 257] on p "Add Signup List" at bounding box center [505, 254] width 811 height 19
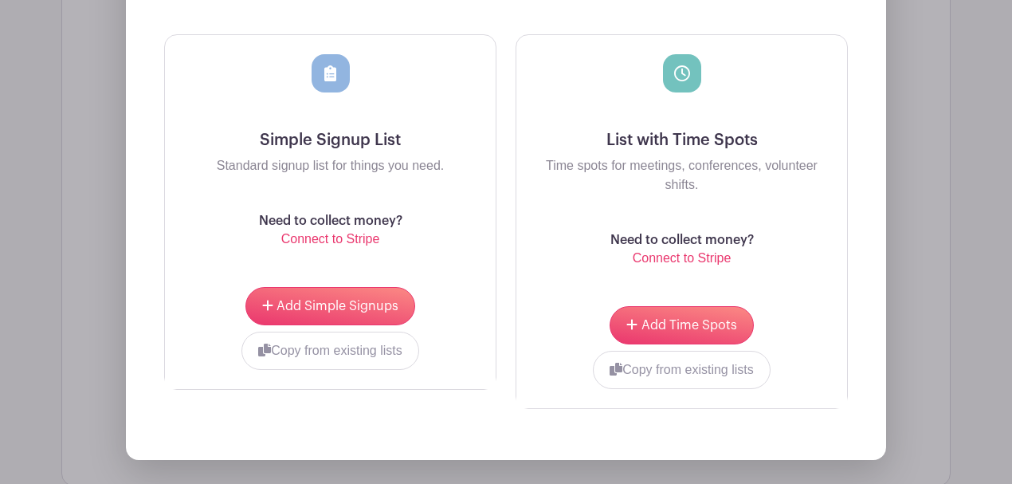
scroll to position [1283, 0]
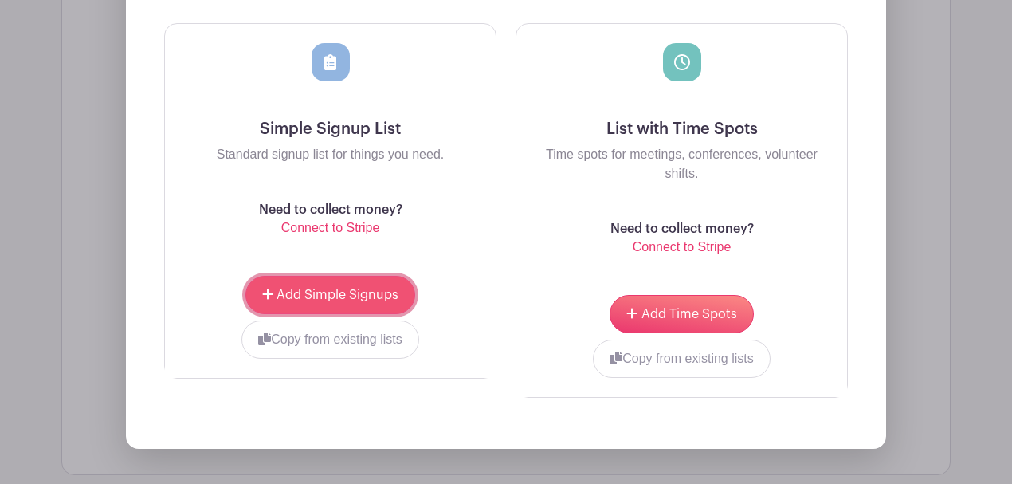
click at [331, 288] on span "Add Simple Signups" at bounding box center [338, 294] width 122 height 13
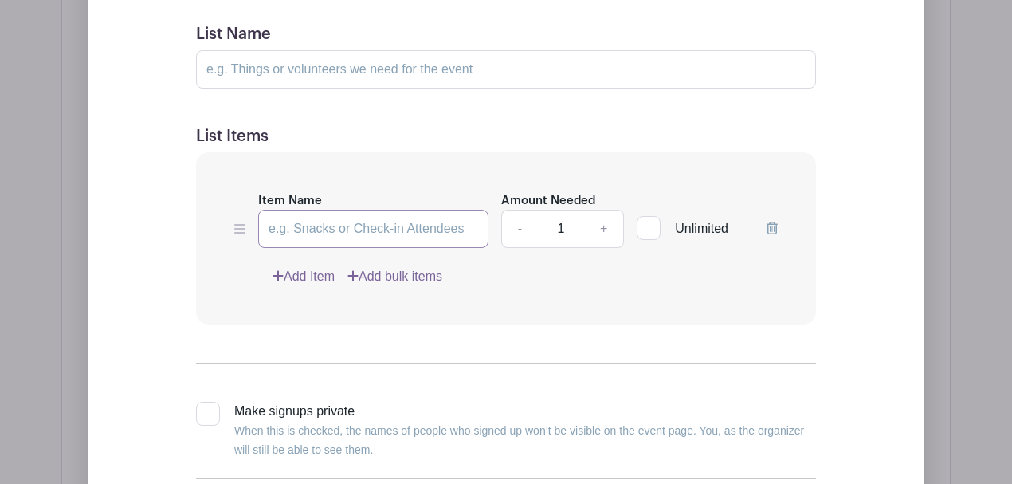
click at [367, 227] on input "Item Name" at bounding box center [373, 229] width 230 height 38
type input "SRO"
click at [568, 226] on input "1" at bounding box center [561, 229] width 48 height 38
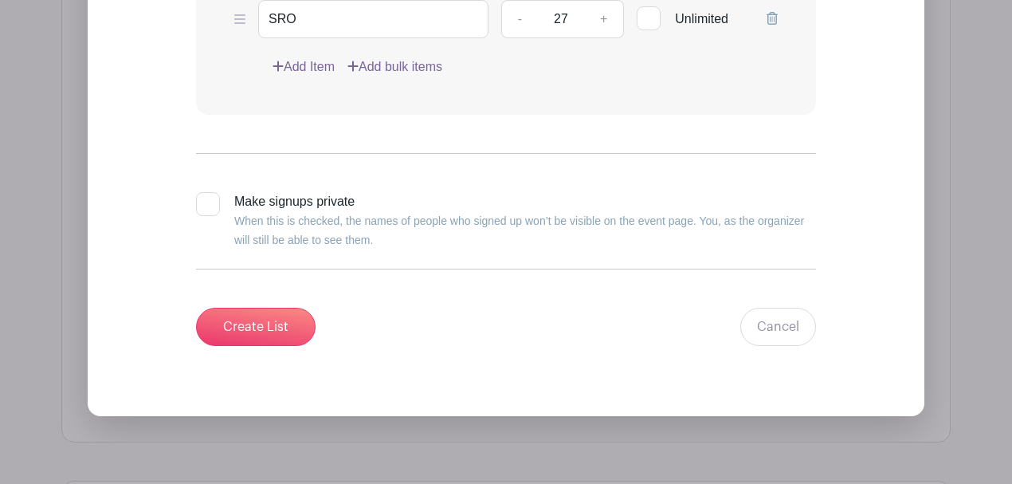
scroll to position [1177, 0]
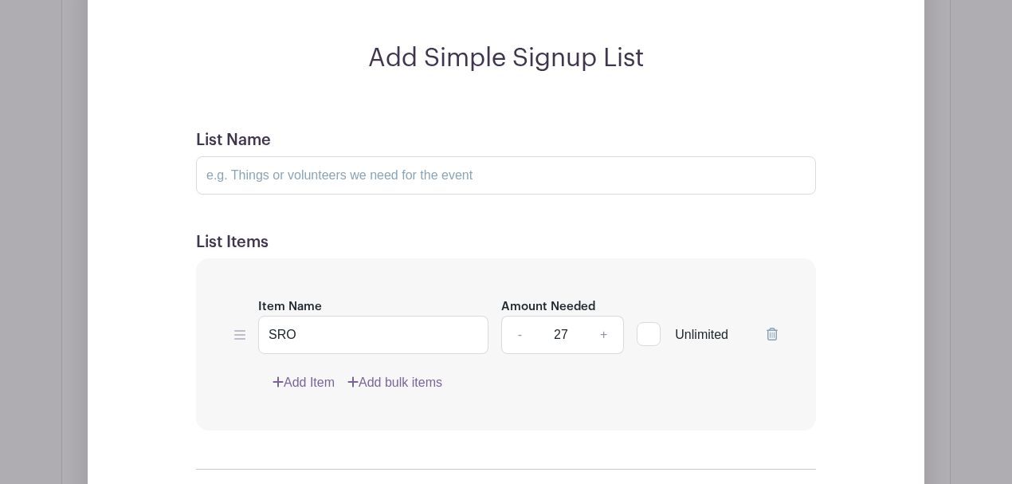
type input "27"
click at [233, 176] on input "List Name" at bounding box center [506, 175] width 620 height 38
drag, startPoint x: 308, startPoint y: 332, endPoint x: 266, endPoint y: 328, distance: 42.4
click at [266, 328] on input "SRO" at bounding box center [373, 335] width 230 height 38
click at [308, 180] on input "List Name" at bounding box center [506, 175] width 620 height 38
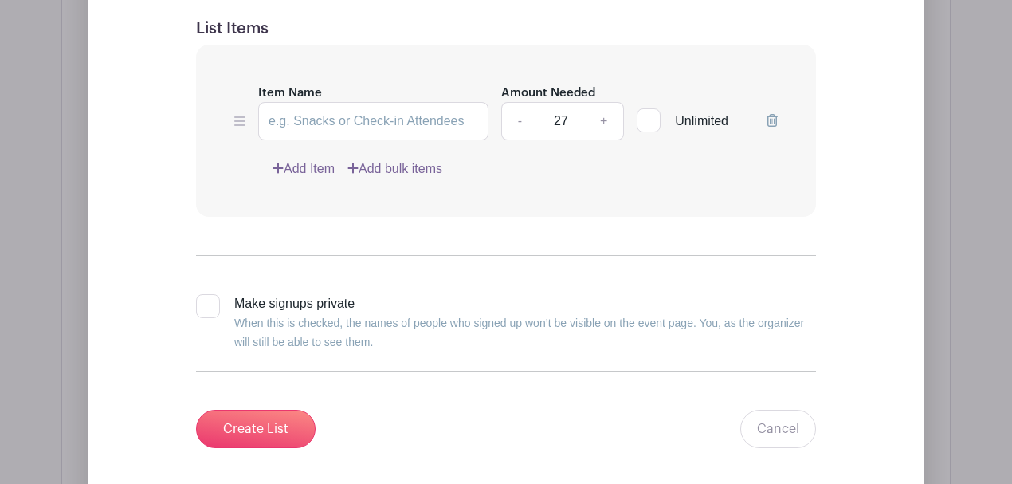
scroll to position [1442, 0]
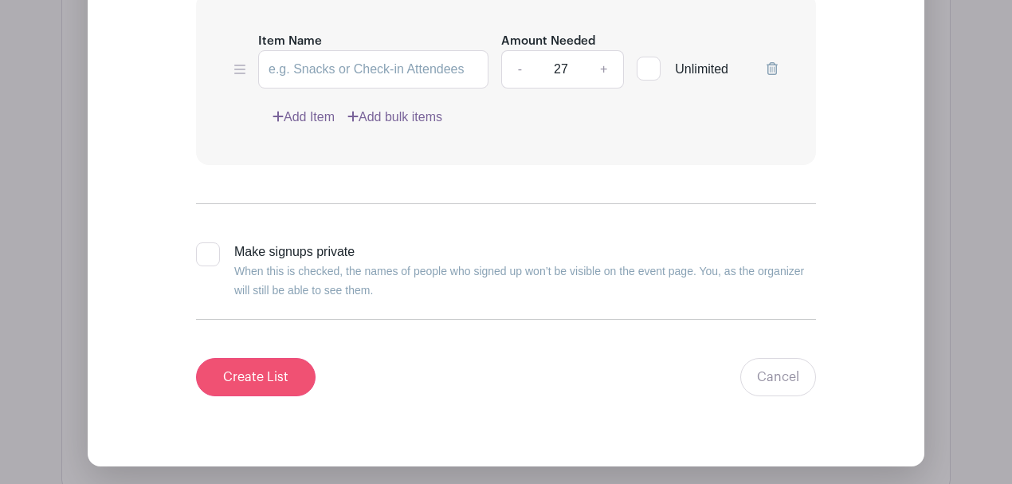
type input "SRO"
click at [285, 387] on input "Create List" at bounding box center [256, 377] width 120 height 38
click at [330, 64] on input "Item Name" at bounding box center [373, 69] width 230 height 38
type input "SRO"
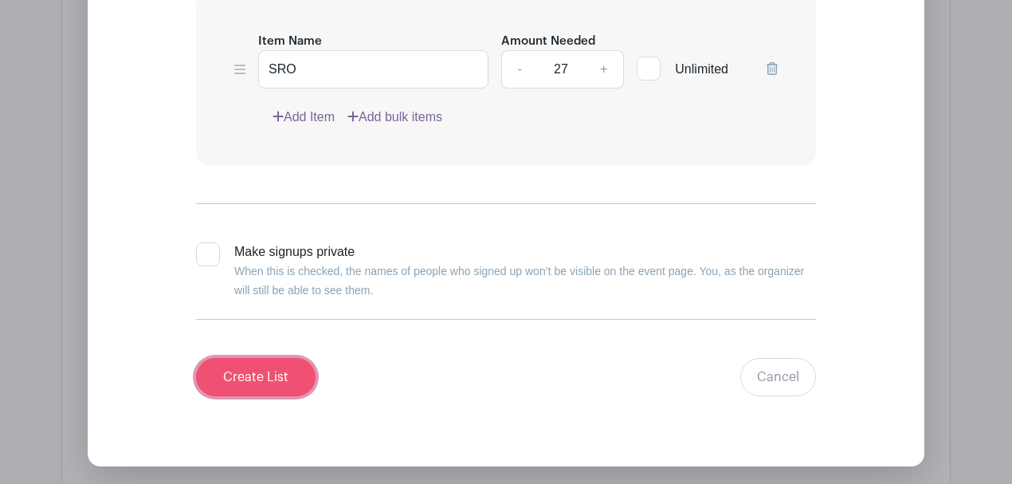
click at [249, 368] on input "Create List" at bounding box center [256, 377] width 120 height 38
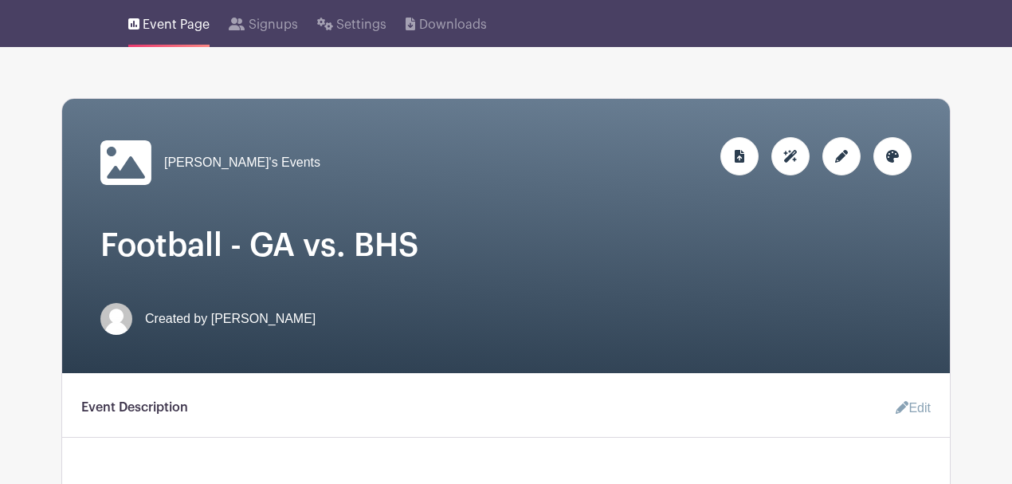
scroll to position [45, 0]
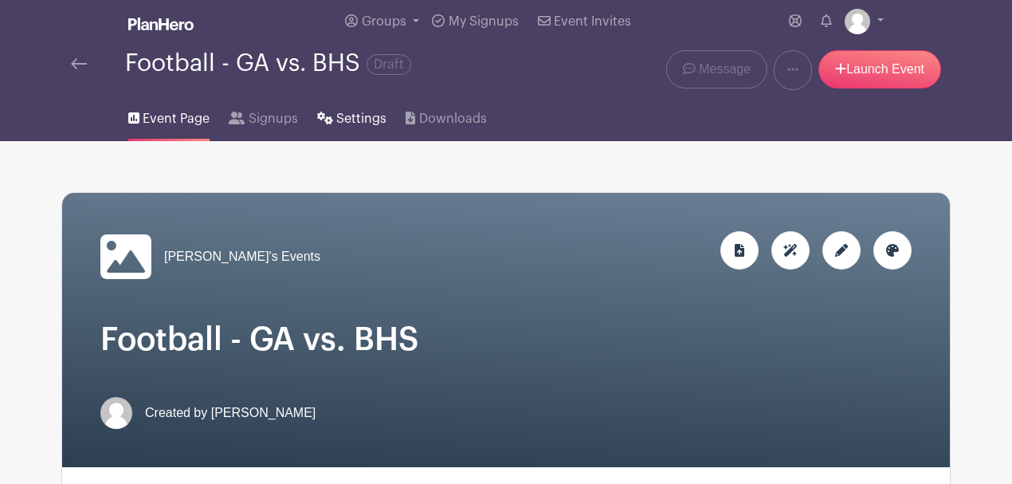
click at [362, 121] on span "Settings" at bounding box center [361, 118] width 50 height 19
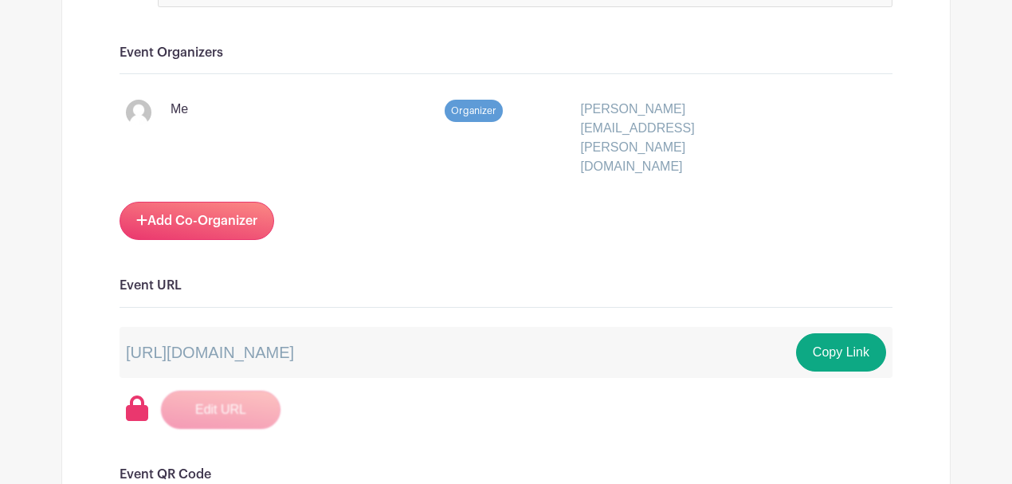
scroll to position [956, 0]
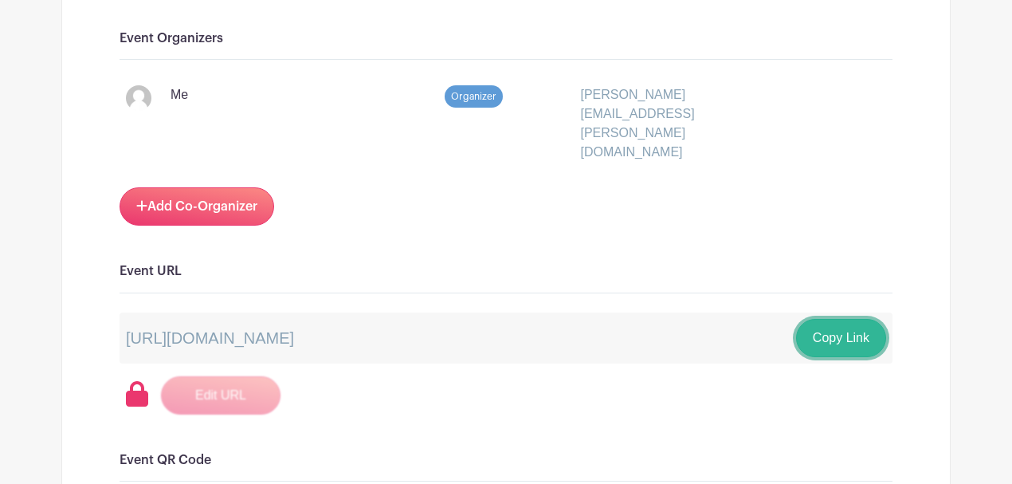
click at [829, 319] on button "Copy Link" at bounding box center [841, 338] width 90 height 38
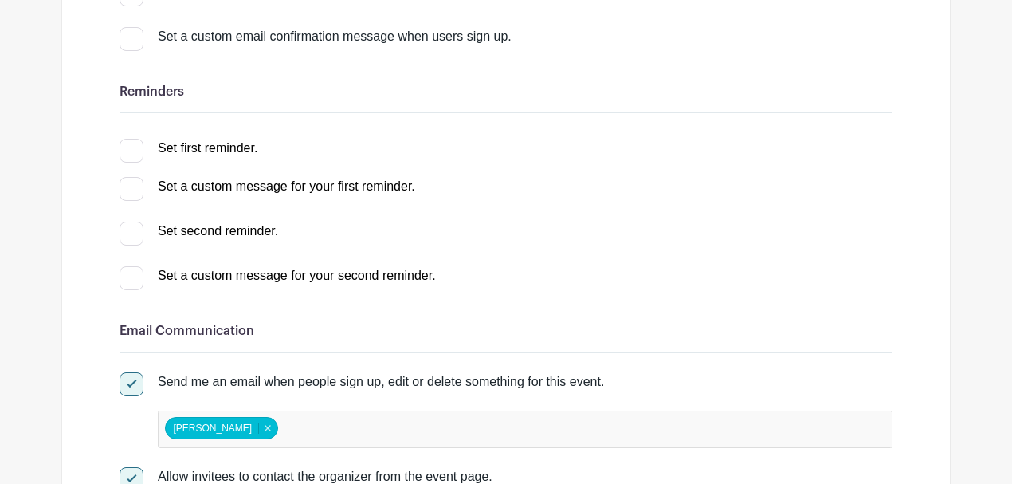
scroll to position [0, 0]
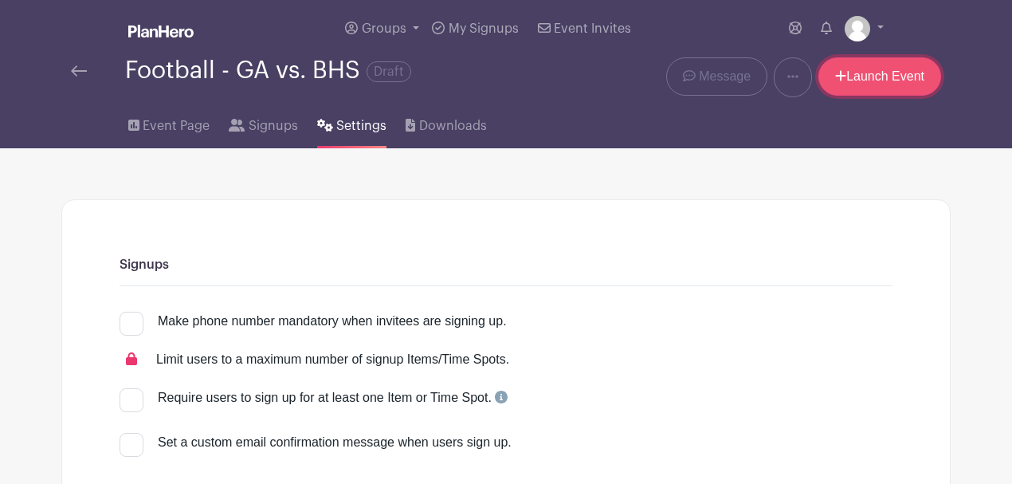
click at [873, 77] on link "Launch Event" at bounding box center [879, 76] width 123 height 38
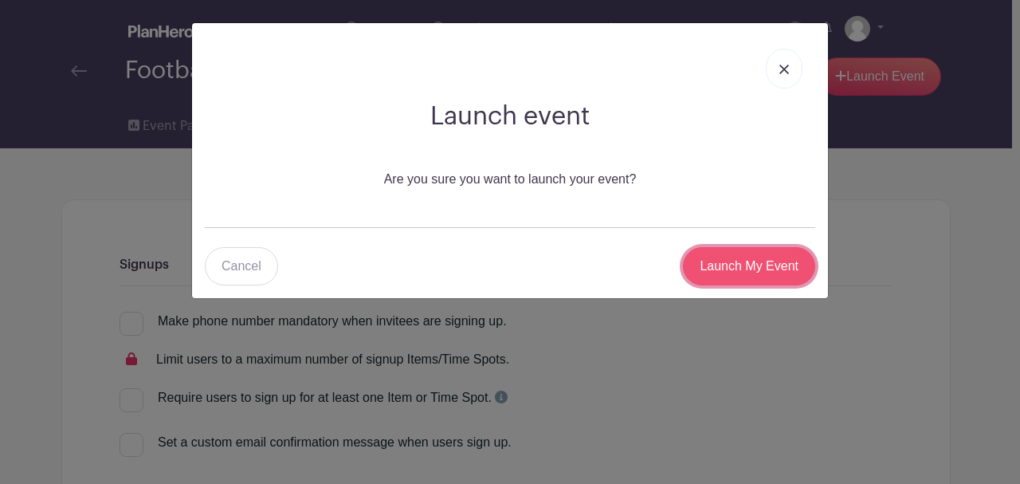
click at [726, 261] on input "Launch My Event" at bounding box center [749, 266] width 132 height 38
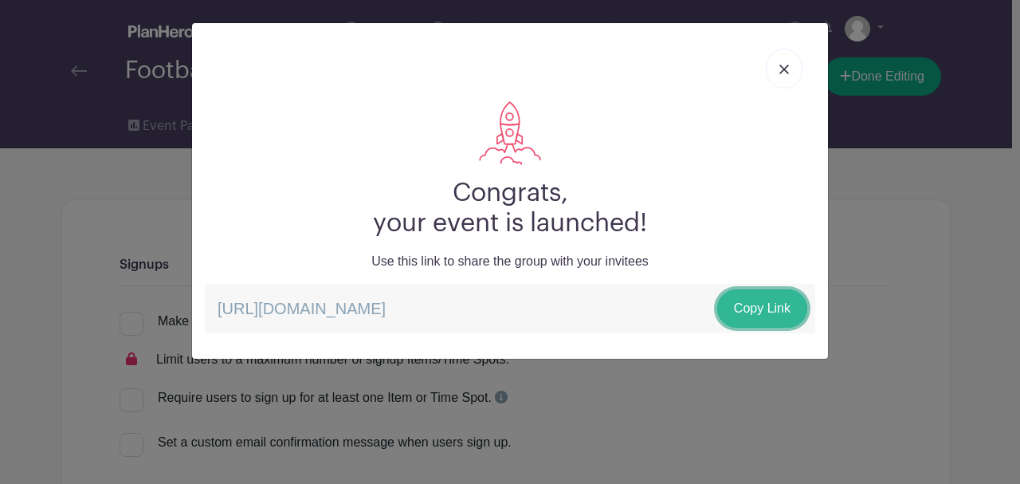
click at [728, 304] on link "Copy Link" at bounding box center [762, 308] width 90 height 38
click at [783, 73] on link at bounding box center [784, 69] width 37 height 40
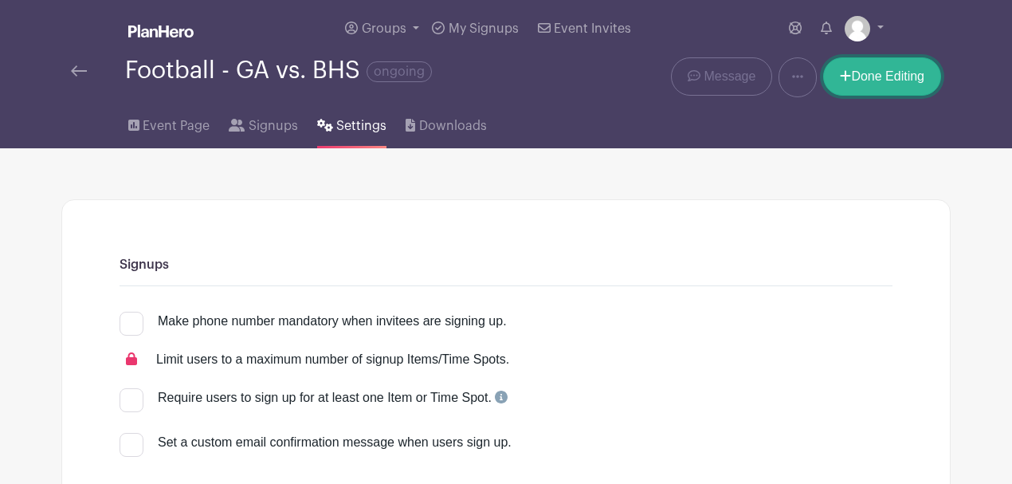
click at [928, 75] on link "Done Editing" at bounding box center [882, 76] width 118 height 38
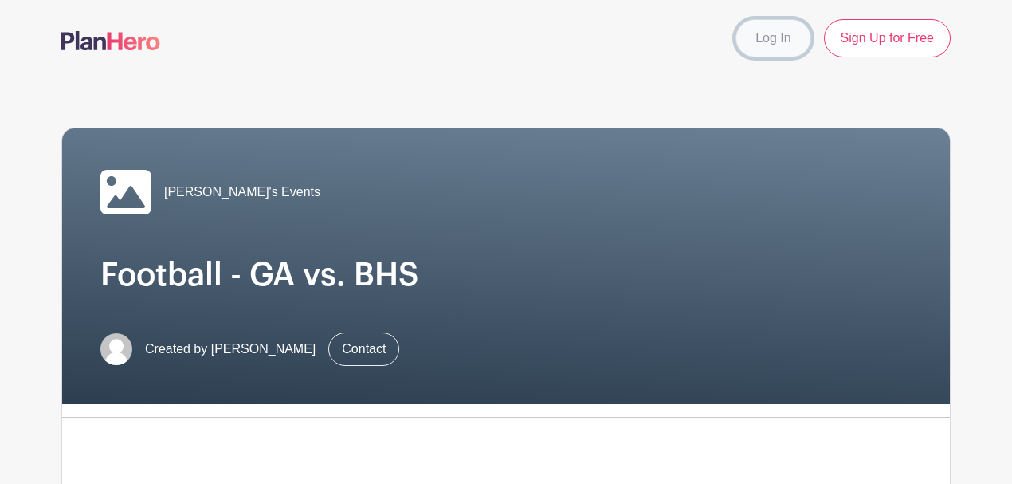
click at [784, 34] on link "Log In" at bounding box center [773, 38] width 75 height 38
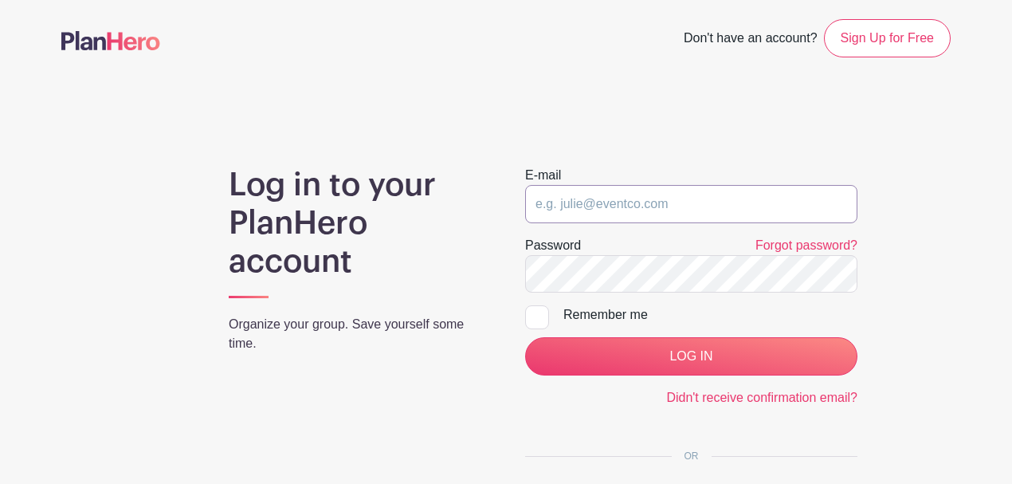
click at [625, 212] on input "email" at bounding box center [691, 204] width 332 height 38
type input "[PERSON_NAME][EMAIL_ADDRESS][PERSON_NAME][DOMAIN_NAME]"
click at [525, 337] on input "LOG IN" at bounding box center [691, 356] width 332 height 38
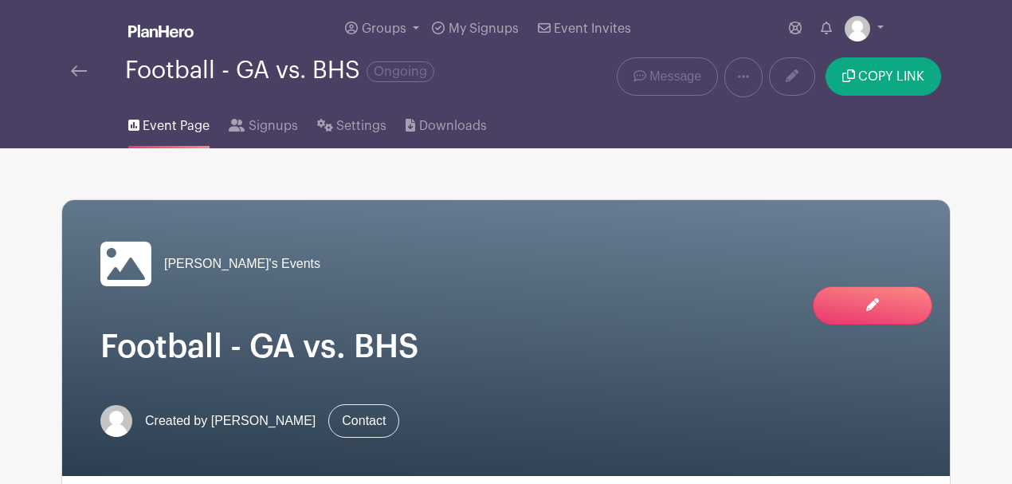
click at [894, 24] on div "Groups All Groups [PERSON_NAME]'s Events My Signups Event Invites My account Lo…" at bounding box center [506, 28] width 909 height 57
click at [845, 28] on link at bounding box center [864, 29] width 39 height 26
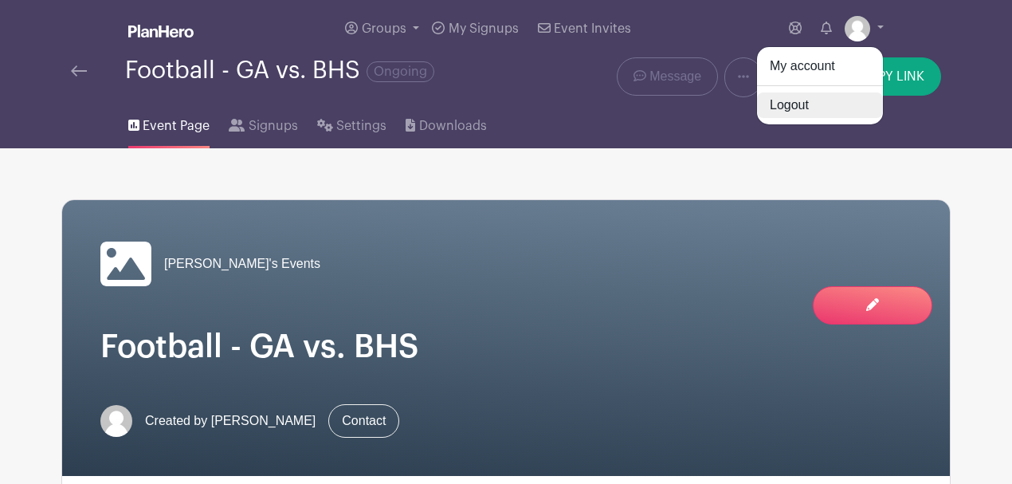
click at [804, 99] on link "Logout" at bounding box center [820, 105] width 126 height 26
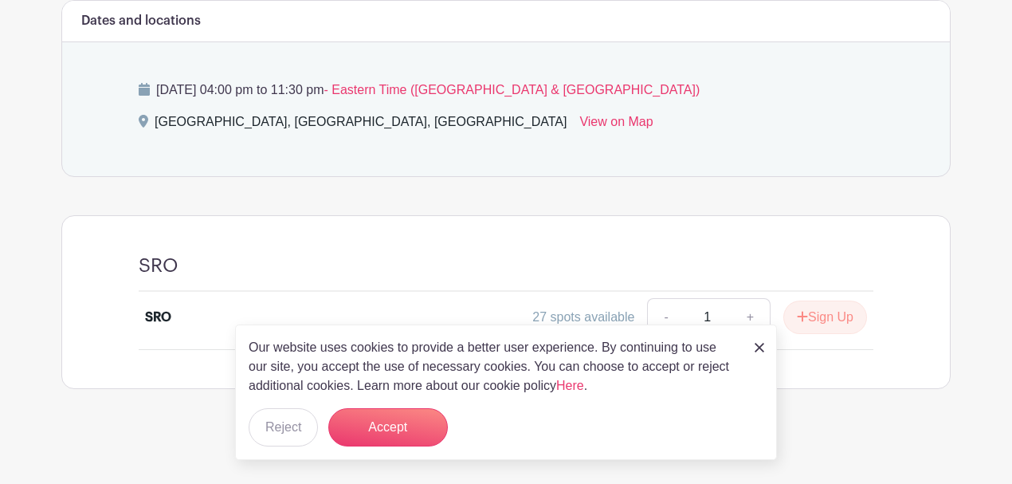
scroll to position [599, 0]
click at [391, 429] on button "Accept" at bounding box center [388, 427] width 120 height 38
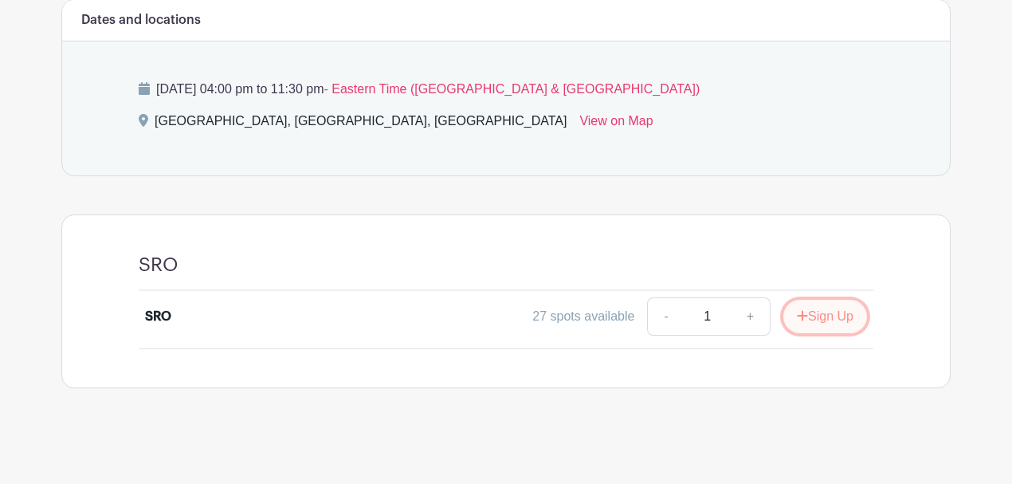
click at [816, 316] on button "Sign Up" at bounding box center [825, 316] width 84 height 33
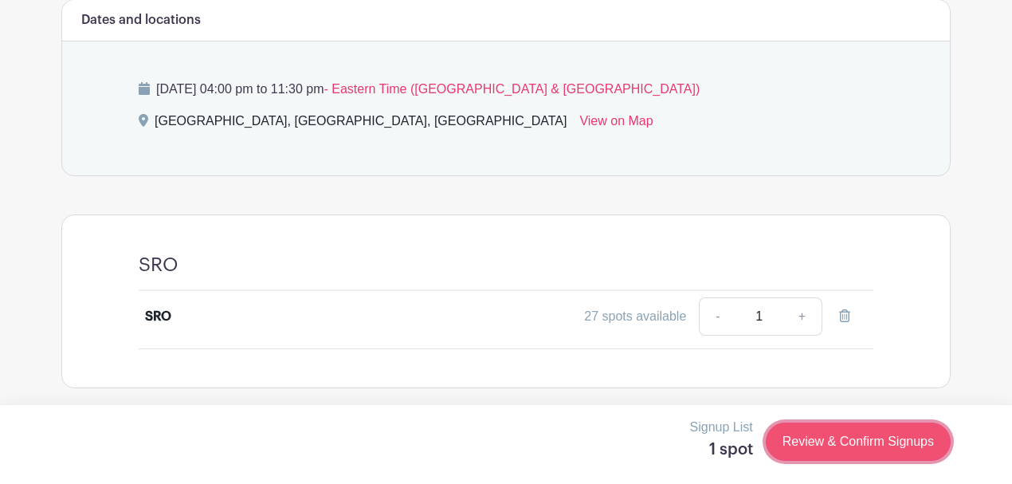
click at [836, 443] on link "Review & Confirm Signups" at bounding box center [858, 441] width 185 height 38
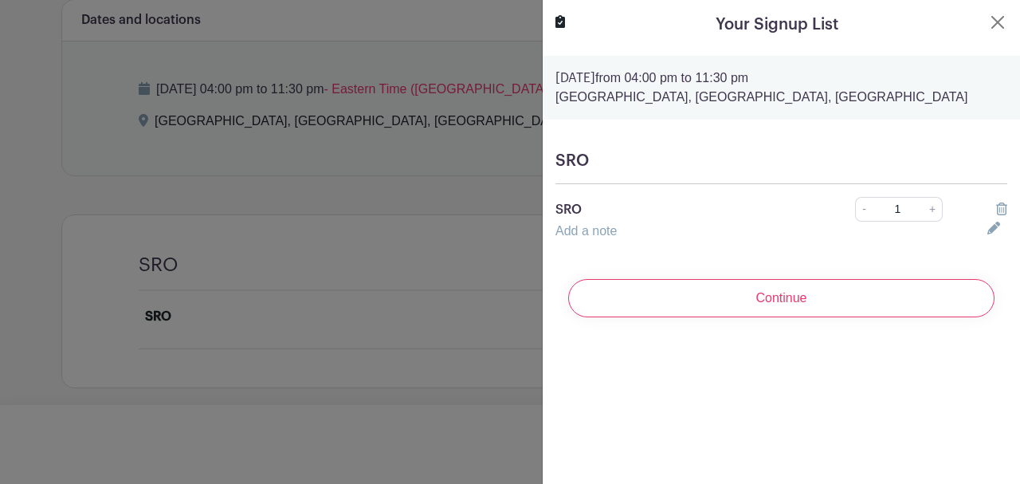
click at [987, 232] on icon at bounding box center [993, 228] width 13 height 13
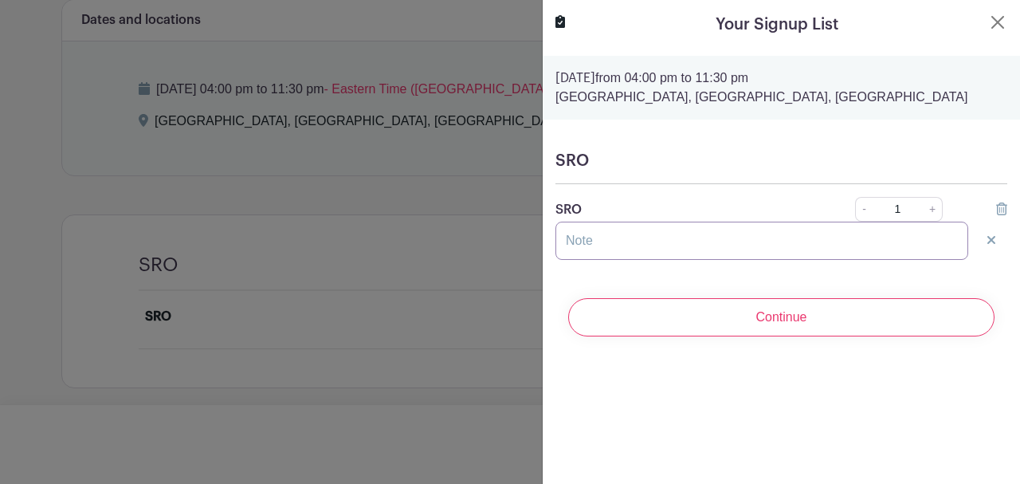
click at [915, 233] on input "text" at bounding box center [761, 241] width 413 height 38
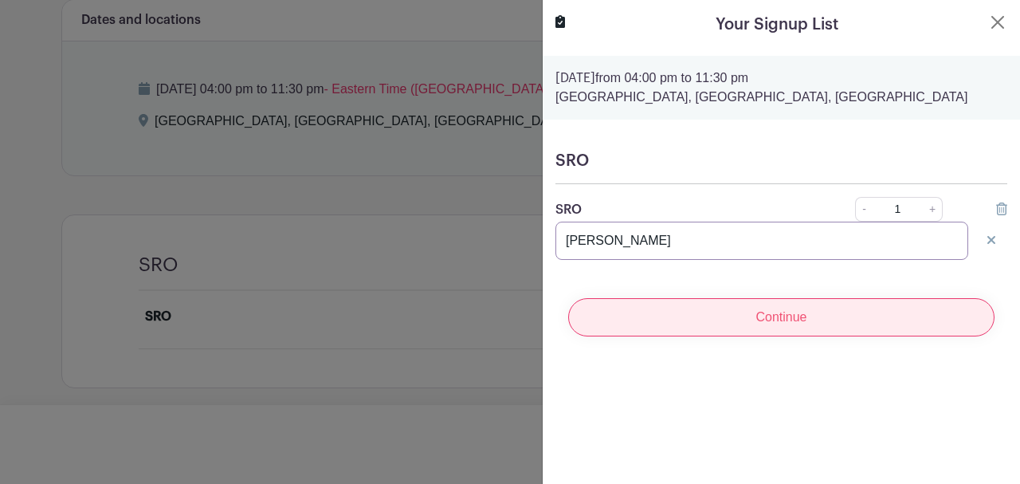
type input "[PERSON_NAME]"
click at [826, 317] on input "Continue" at bounding box center [781, 317] width 426 height 38
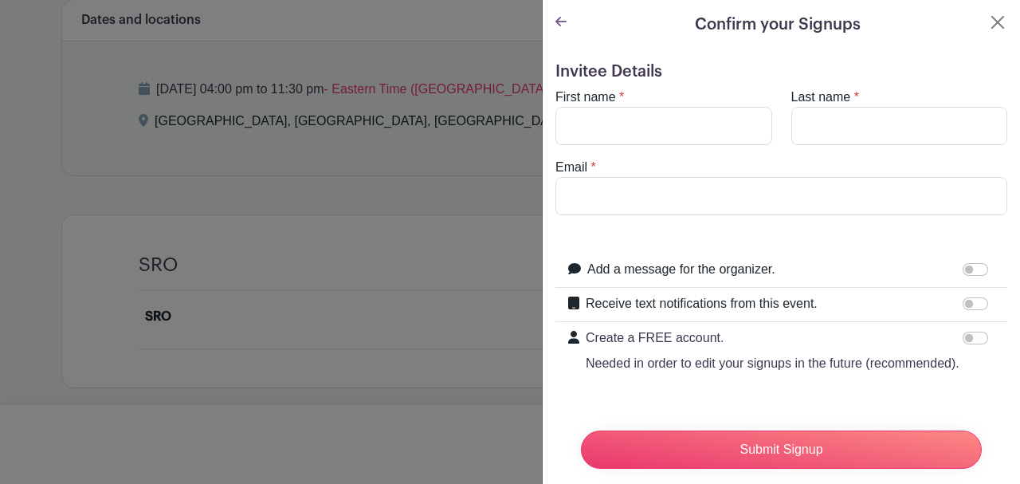
click at [555, 19] on icon at bounding box center [560, 21] width 11 height 13
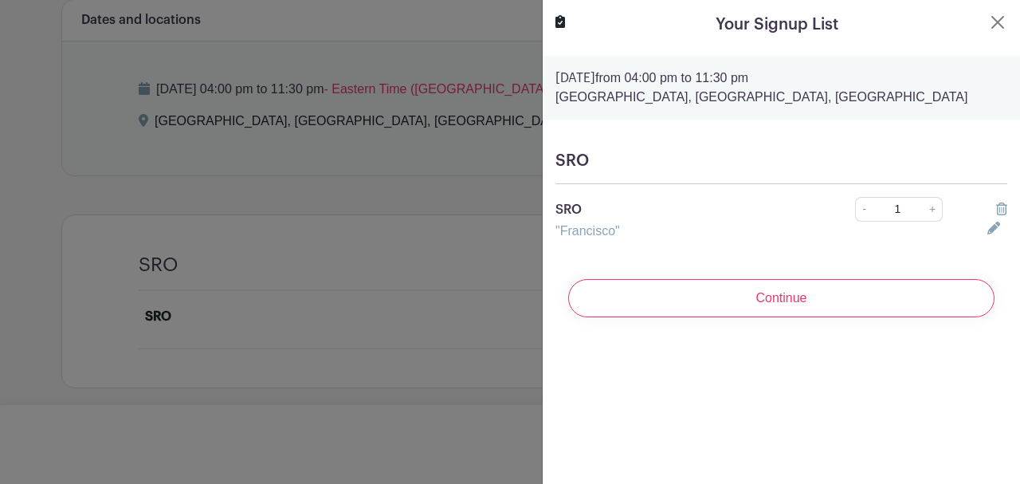
click at [992, 234] on icon at bounding box center [993, 228] width 13 height 13
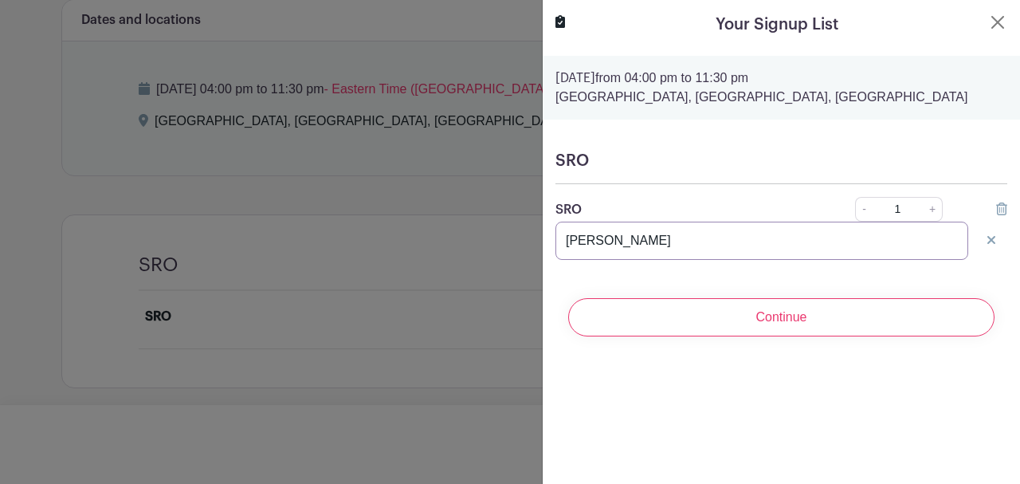
drag, startPoint x: 630, startPoint y: 237, endPoint x: 485, endPoint y: 234, distance: 145.1
click at [485, 426] on div "Signup List 1 spot Review & Confirm Signups Your Signup List [DATE] 04:00 pm to…" at bounding box center [505, 426] width 889 height 0
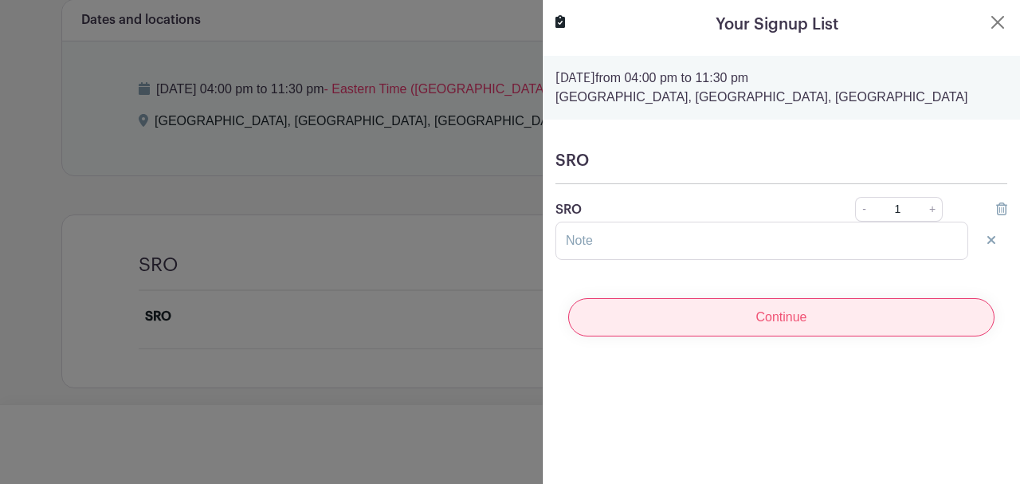
click at [791, 315] on input "Continue" at bounding box center [781, 317] width 426 height 38
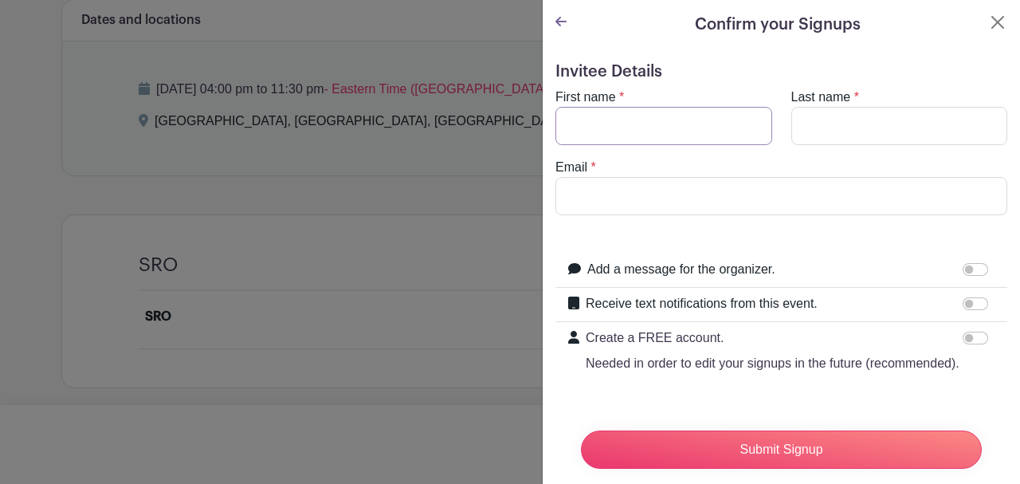
click at [665, 123] on input "First name" at bounding box center [663, 126] width 217 height 38
type input "r"
type input "[PERSON_NAME]"
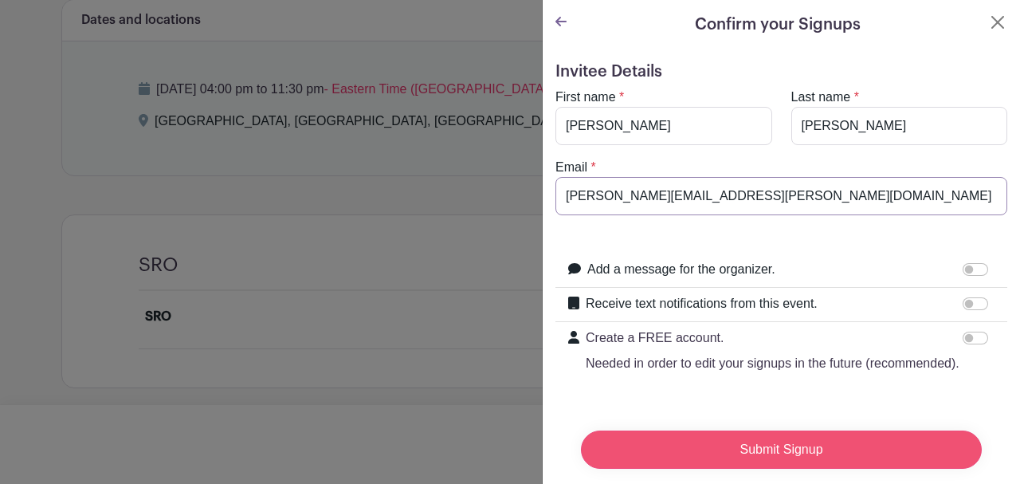
type input "[PERSON_NAME][EMAIL_ADDRESS][PERSON_NAME][DOMAIN_NAME]"
click at [818, 449] on input "Submit Signup" at bounding box center [781, 449] width 401 height 38
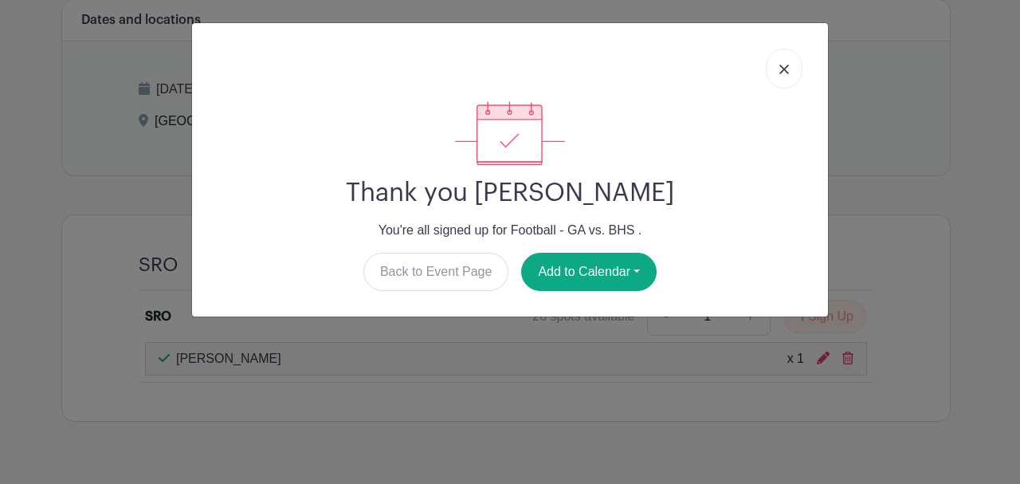
click at [794, 65] on link at bounding box center [784, 69] width 37 height 40
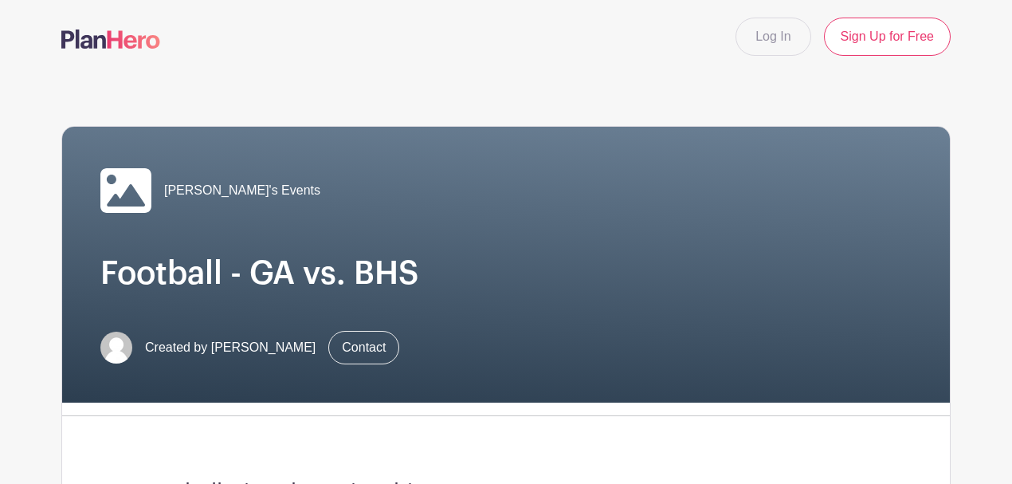
scroll to position [0, 0]
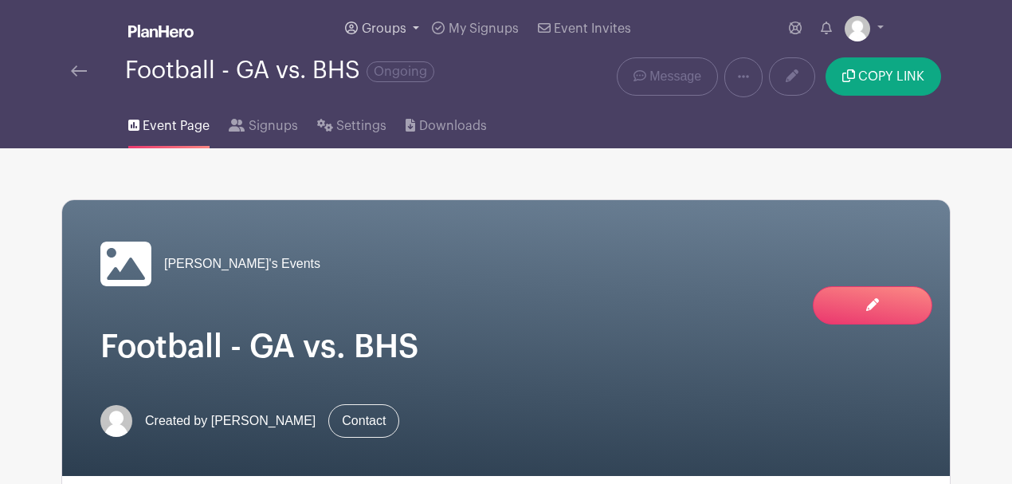
click at [404, 27] on span "Groups" at bounding box center [384, 28] width 45 height 13
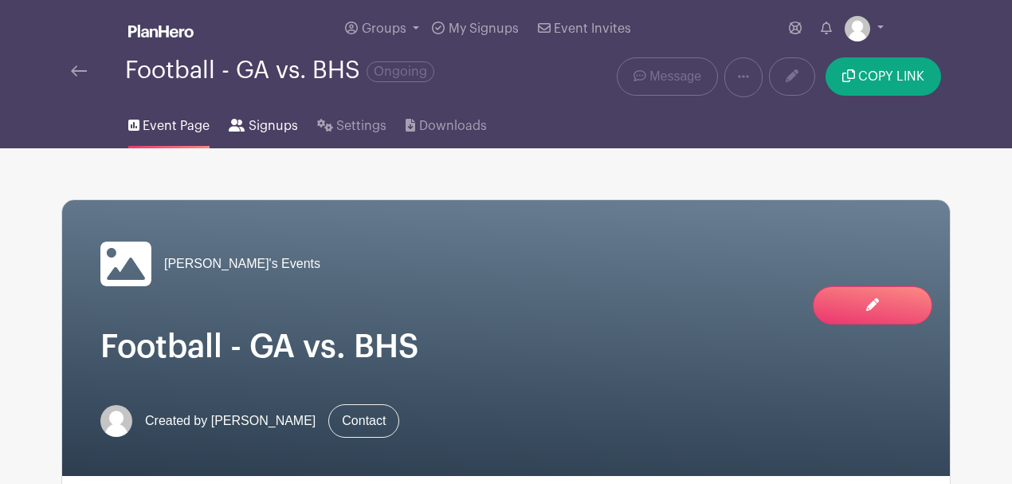
click at [290, 128] on span "Signups" at bounding box center [273, 125] width 49 height 19
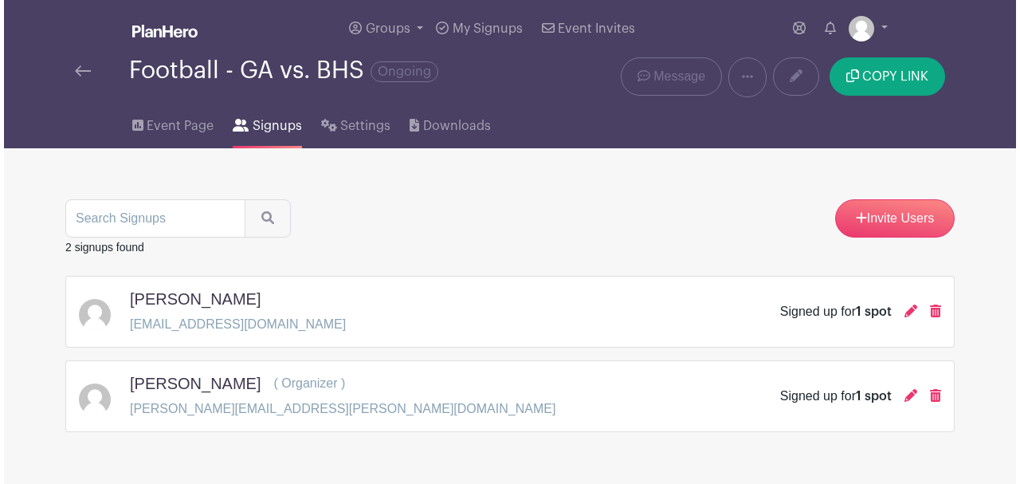
scroll to position [45, 0]
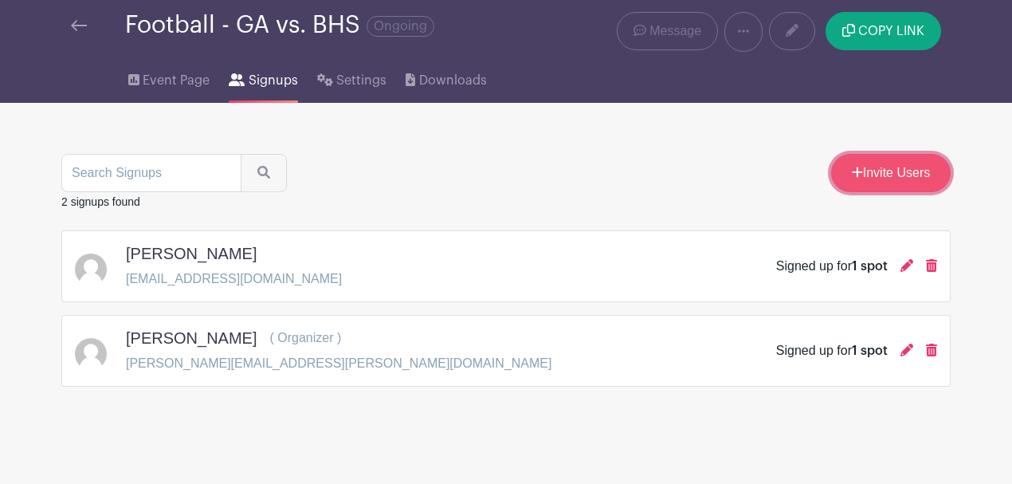
click at [860, 161] on link "Invite Users" at bounding box center [891, 173] width 120 height 38
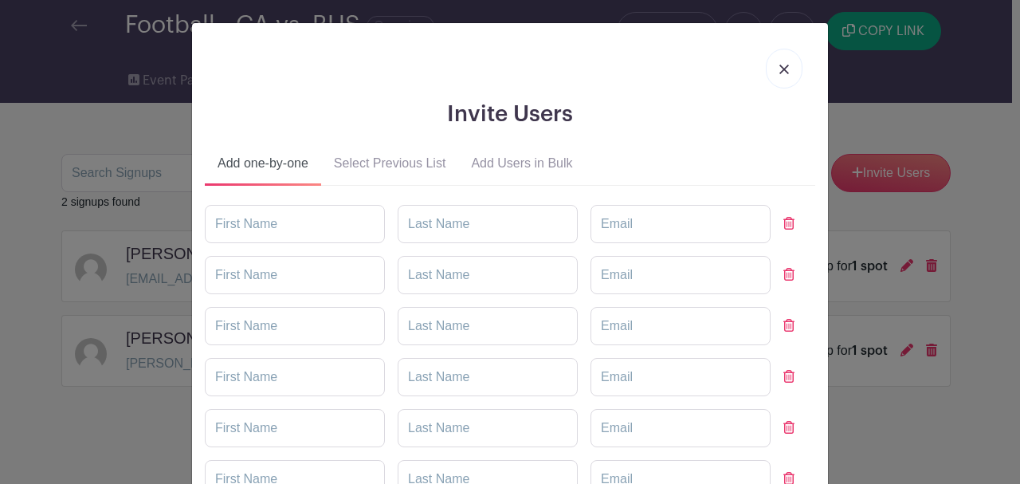
click at [550, 161] on button "Add Users in Bulk" at bounding box center [521, 166] width 127 height 38
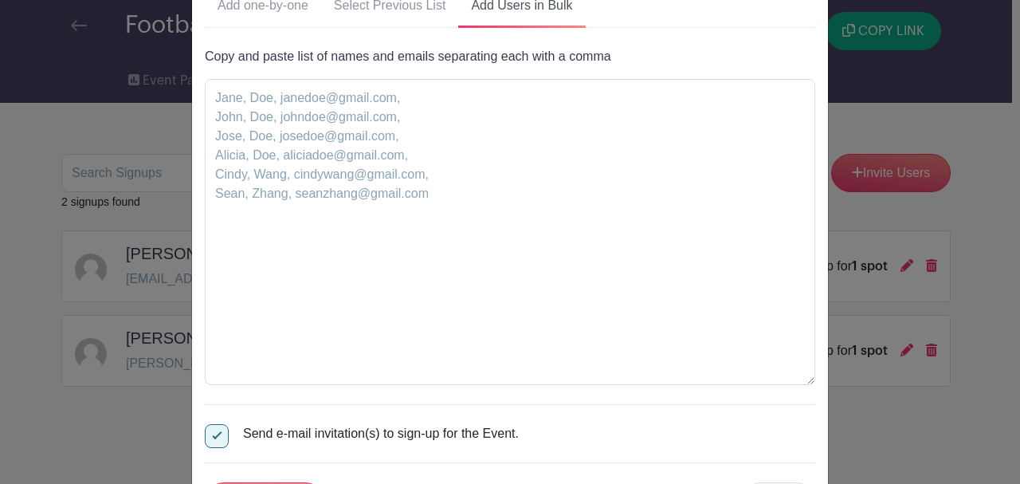
scroll to position [159, 0]
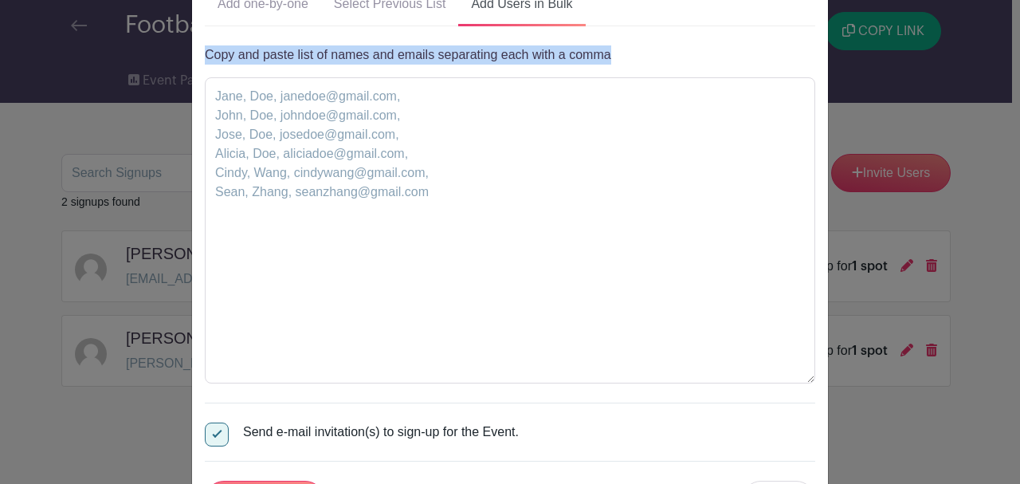
drag, startPoint x: 606, startPoint y: 53, endPoint x: 199, endPoint y: 46, distance: 406.5
click at [198, 45] on div "Invite Users Add one-by-one Select Previous List Add Users in Bulk" at bounding box center [510, 198] width 636 height 668
click at [205, 52] on p "Copy and paste list of names and emails separating each with a comma" at bounding box center [510, 54] width 610 height 19
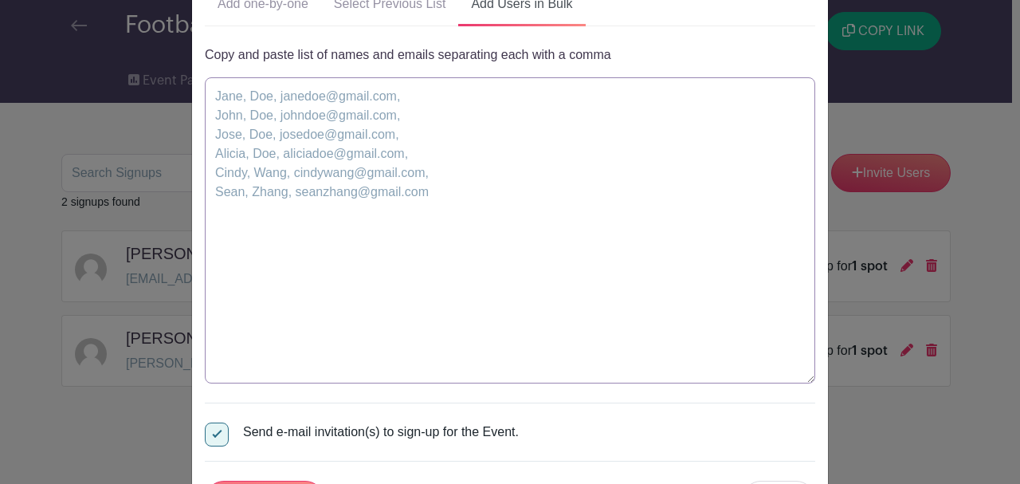
click at [483, 79] on textarea at bounding box center [510, 230] width 610 height 306
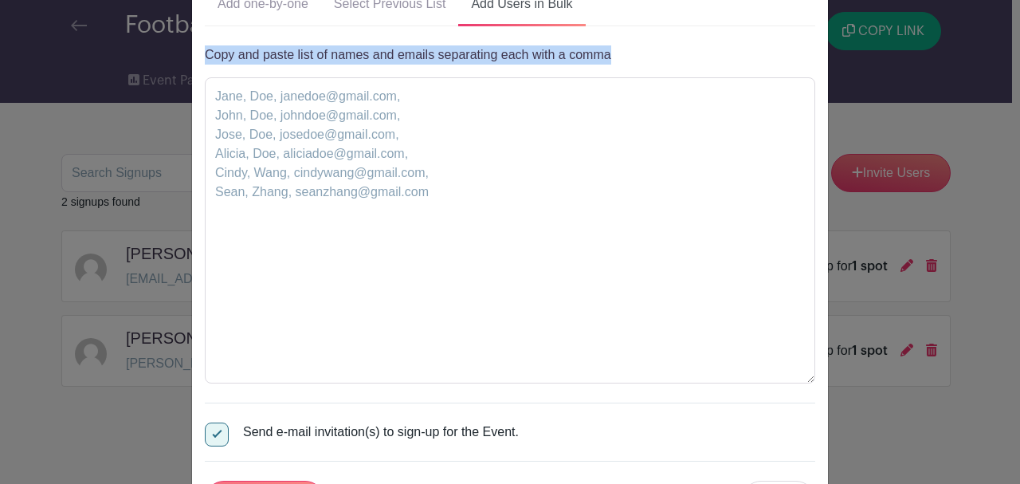
drag, startPoint x: 605, startPoint y: 56, endPoint x: 194, endPoint y: 61, distance: 410.5
click at [194, 61] on div "Invite Users Add one-by-one Select Previous List Add Users in Bulk" at bounding box center [510, 198] width 636 height 668
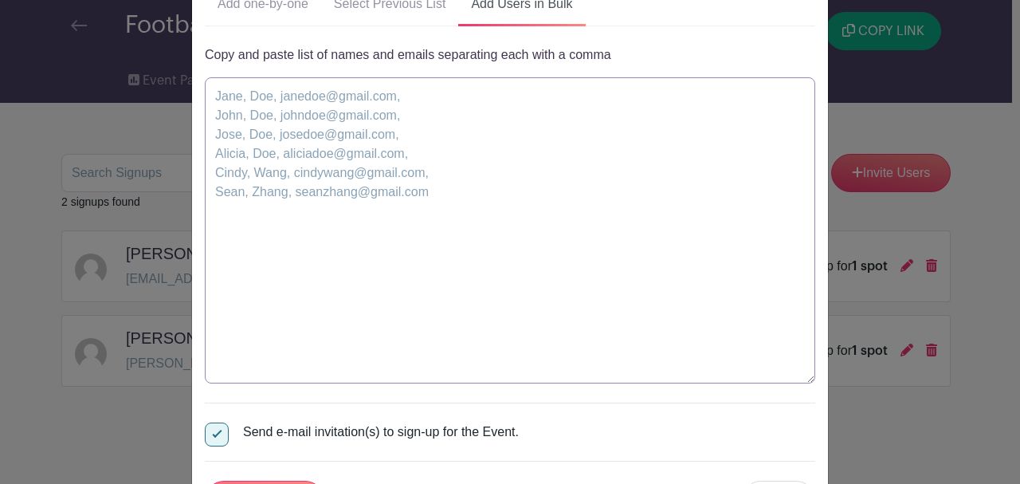
click at [614, 88] on textarea at bounding box center [510, 230] width 610 height 306
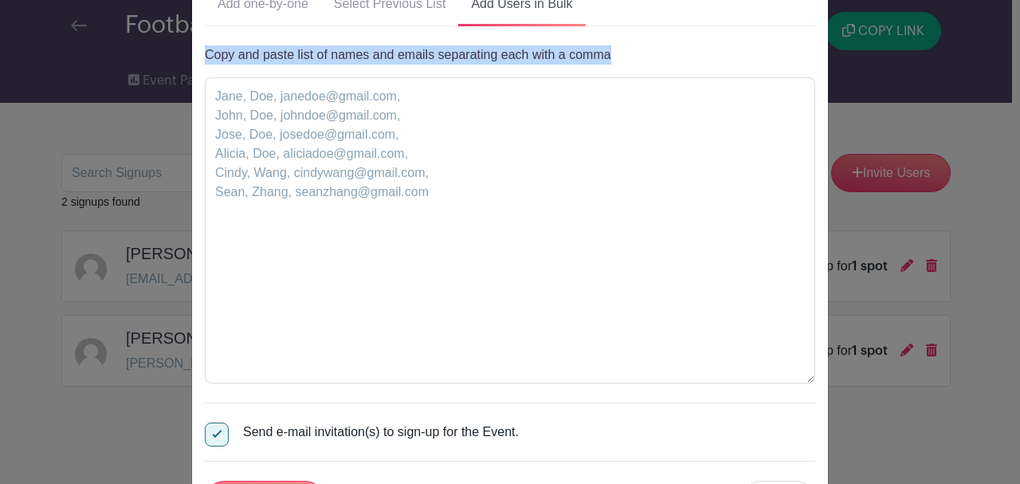
drag, startPoint x: 614, startPoint y: 54, endPoint x: 203, endPoint y: 61, distance: 410.5
click at [205, 61] on p "Copy and paste list of names and emails separating each with a comma" at bounding box center [510, 54] width 610 height 19
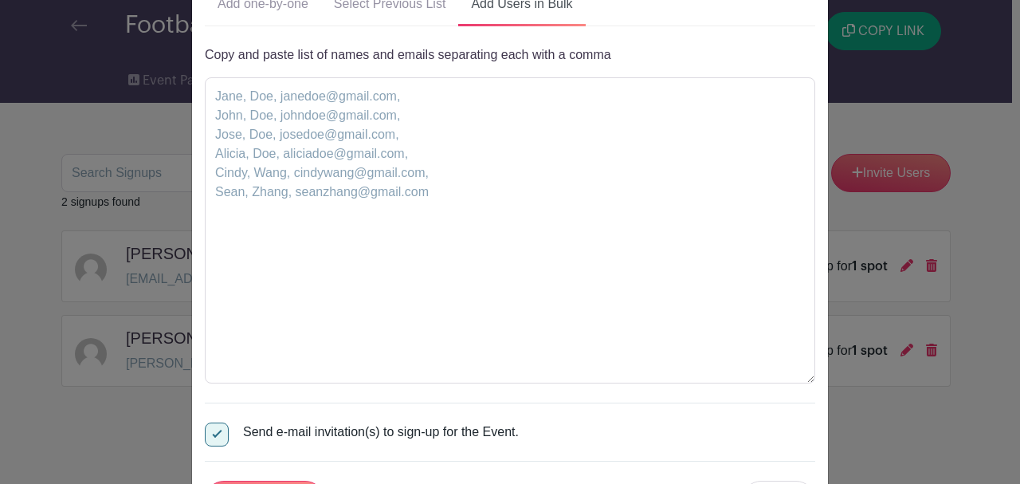
click at [522, 64] on div "Copy and paste list of names and emails separating each with a comma Send e-mai…" at bounding box center [510, 281] width 610 height 473
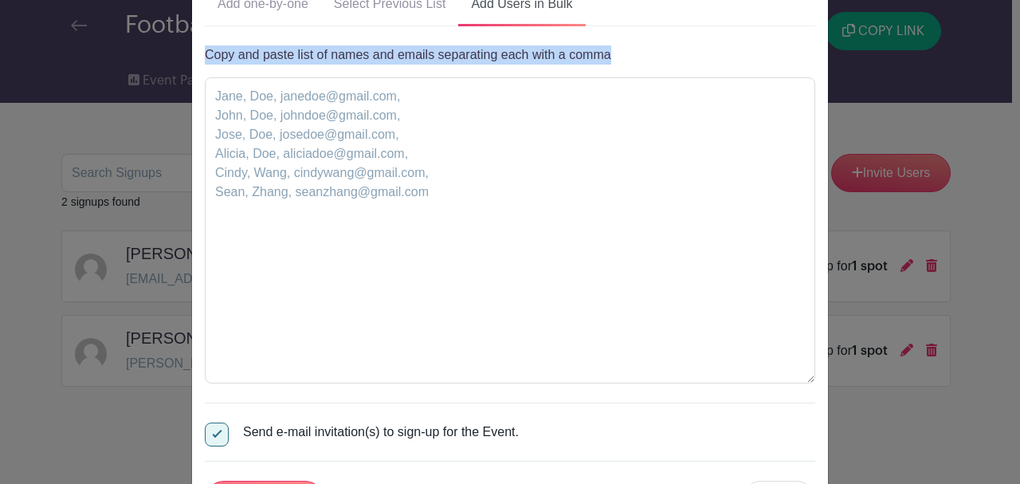
drag, startPoint x: 612, startPoint y: 54, endPoint x: 194, endPoint y: 61, distance: 418.4
click at [194, 61] on div "Invite Users Add one-by-one Select Previous List Add Users in Bulk" at bounding box center [510, 198] width 636 height 668
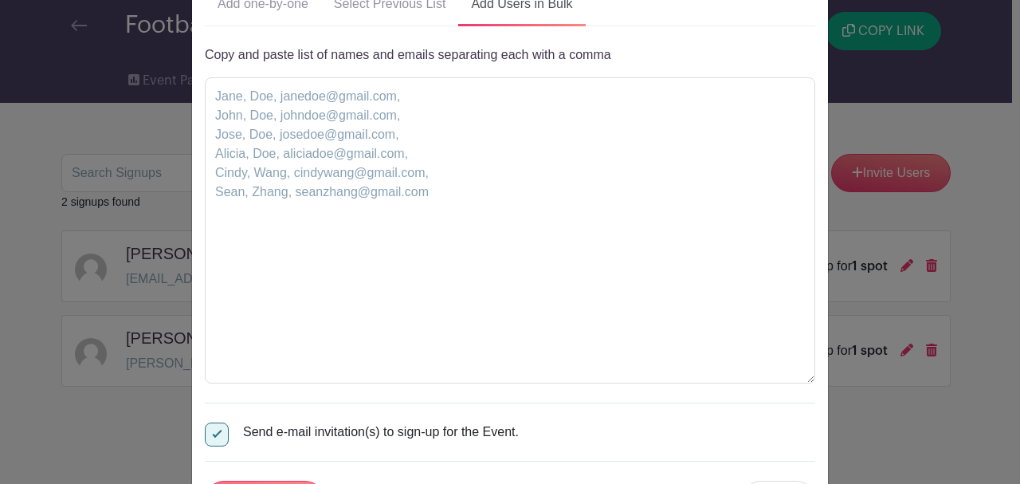
click at [405, 70] on div "Copy and paste list of names and emails separating each with a comma Send e-mai…" at bounding box center [510, 281] width 610 height 473
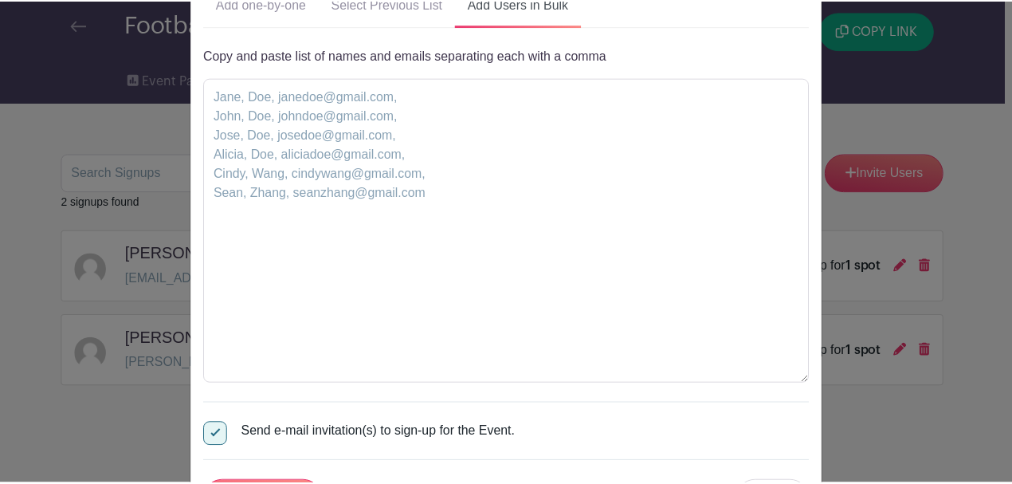
scroll to position [53, 0]
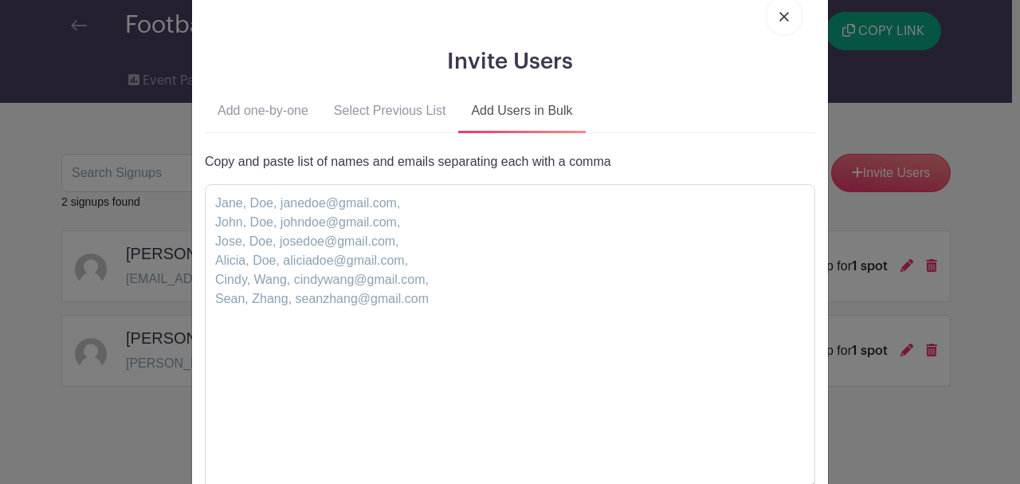
click at [779, 15] on img at bounding box center [784, 17] width 10 height 10
